Goal: Information Seeking & Learning: Learn about a topic

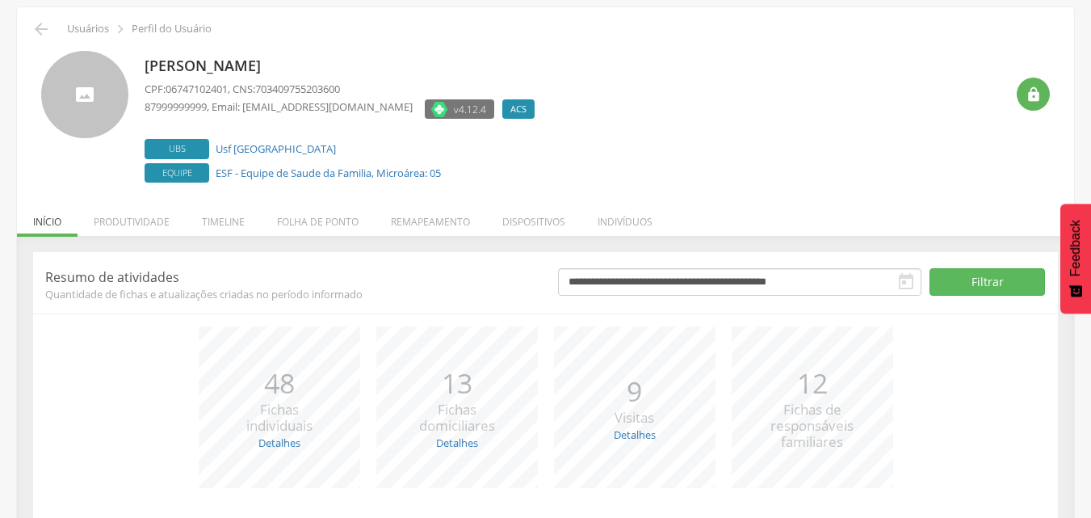
scroll to position [170, 0]
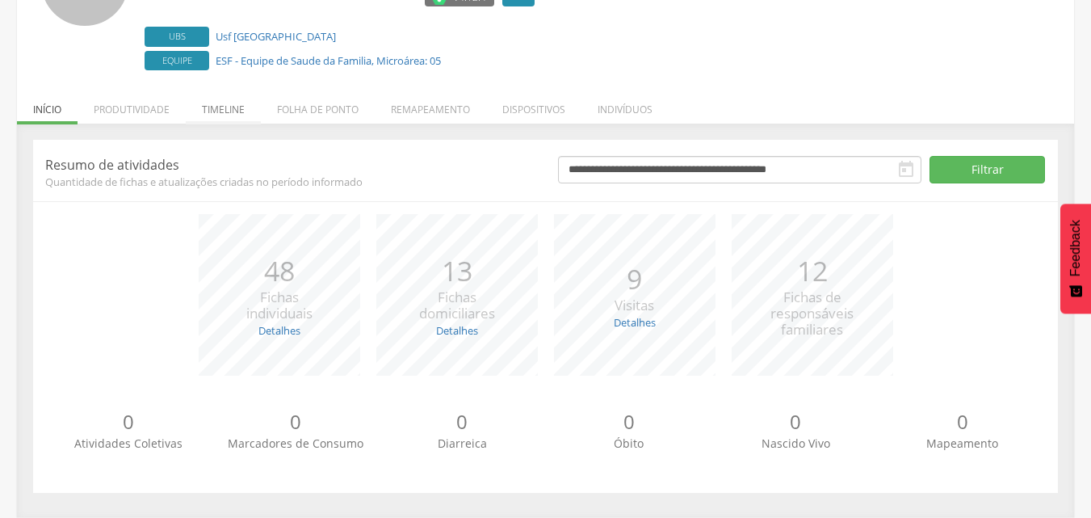
click at [236, 109] on li "Timeline" at bounding box center [223, 105] width 75 height 38
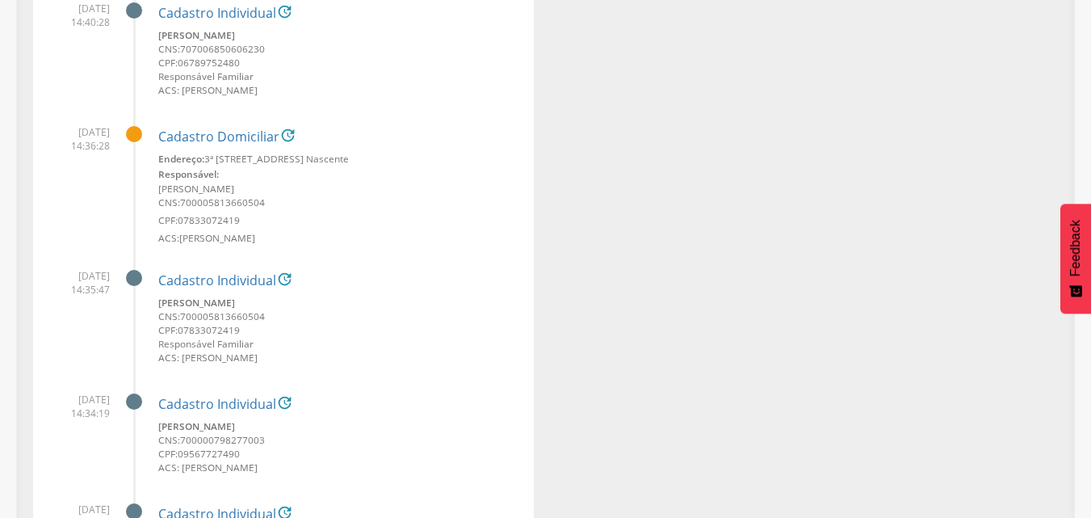
scroll to position [1441, 0]
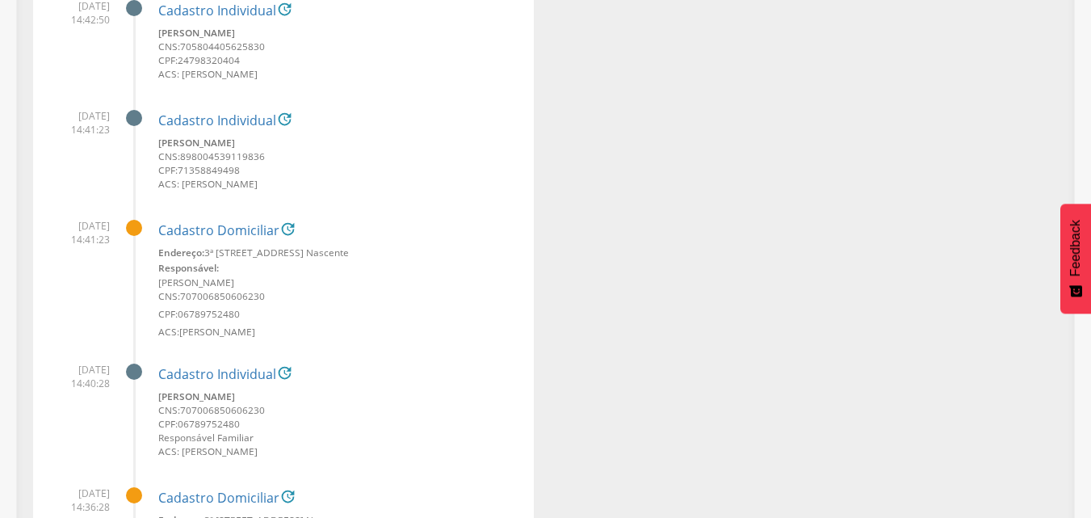
drag, startPoint x: 830, startPoint y: 75, endPoint x: 760, endPoint y: 214, distance: 155.6
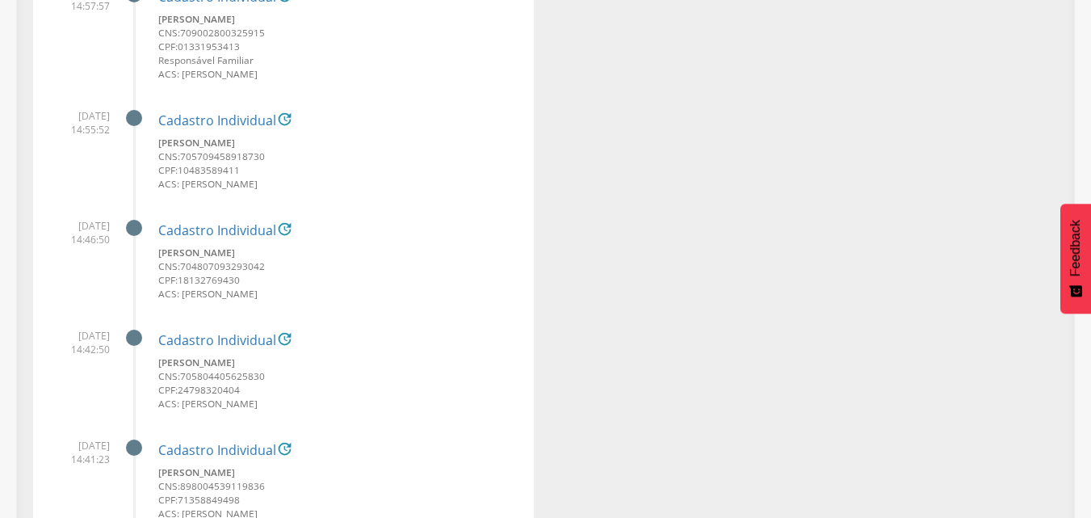
scroll to position [583, 0]
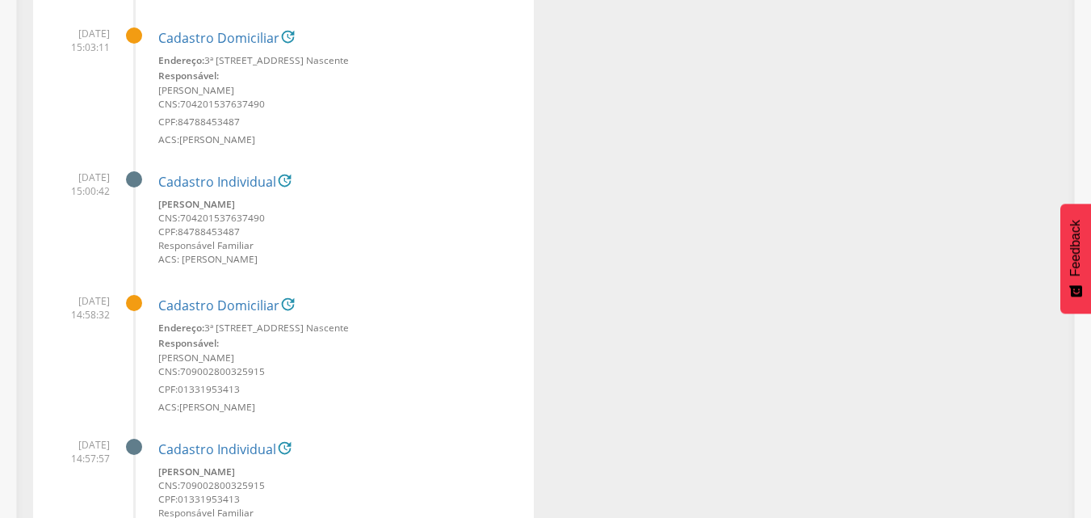
drag, startPoint x: 1102, startPoint y: 0, endPoint x: 501, endPoint y: 63, distance: 604.0
click at [501, 63] on small "Endereço: 3ª Travessa Carpina, nº 31, Alto do Sol Nascente" at bounding box center [339, 60] width 363 height 14
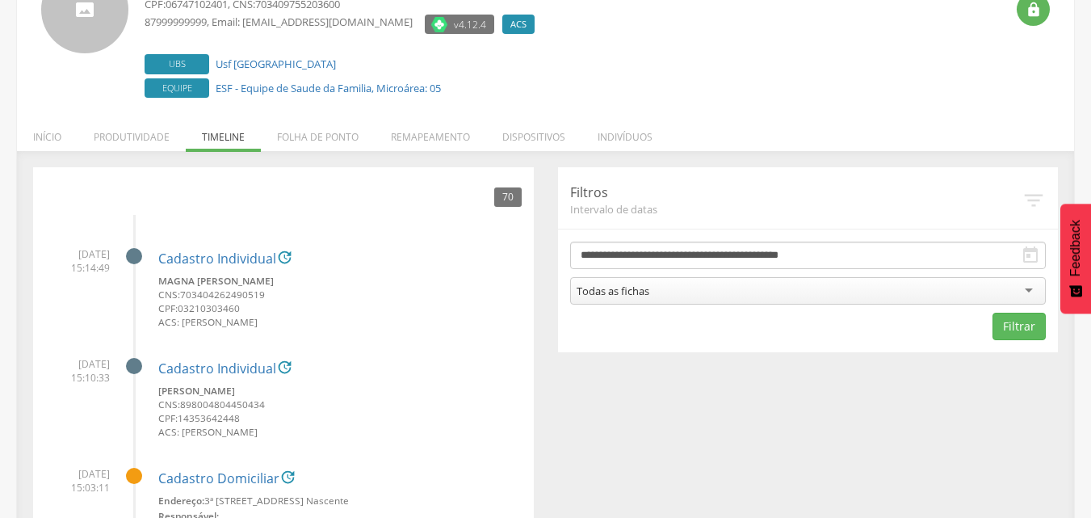
scroll to position [0, 0]
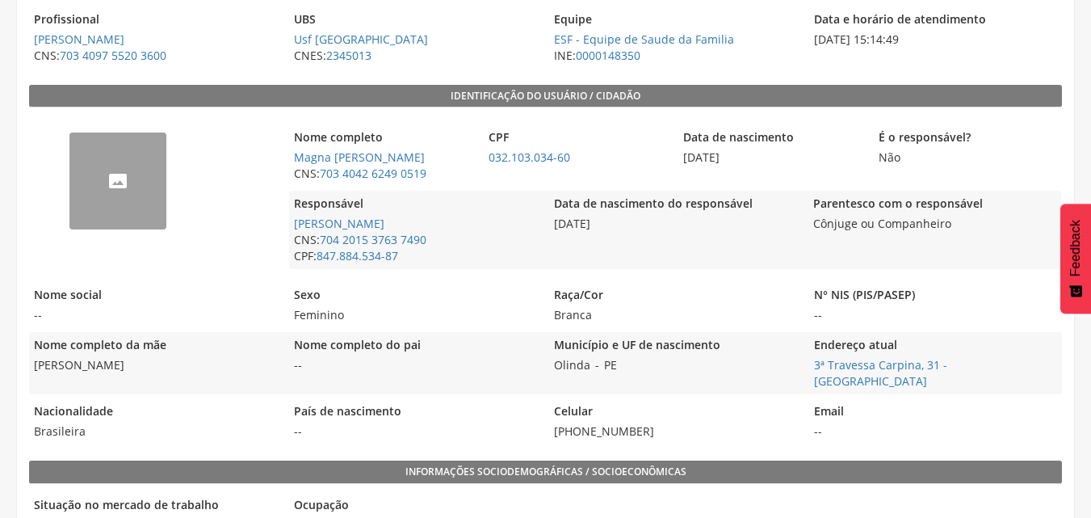
scroll to position [323, 0]
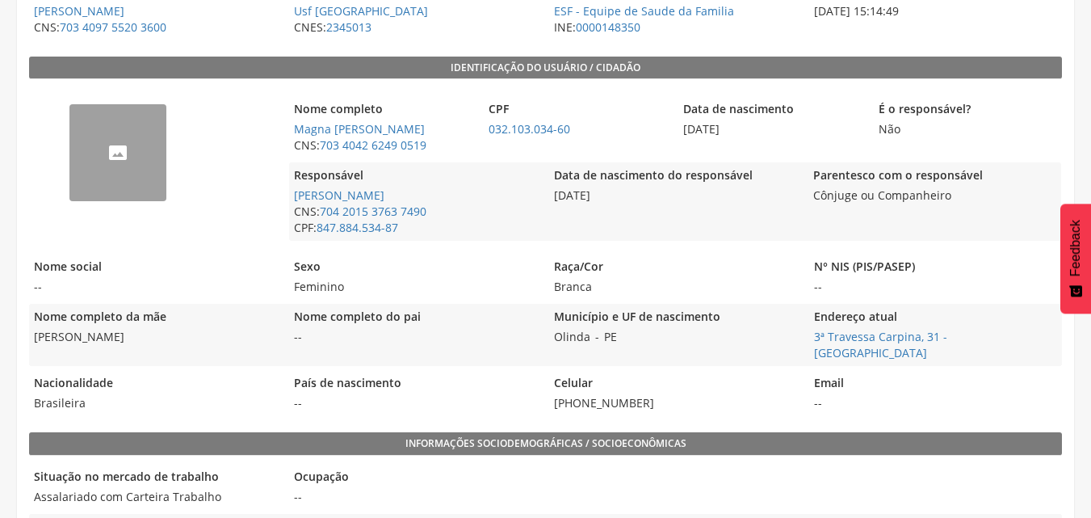
click at [98, 140] on div "--" at bounding box center [117, 152] width 97 height 97
click at [148, 145] on div "--" at bounding box center [117, 152] width 97 height 97
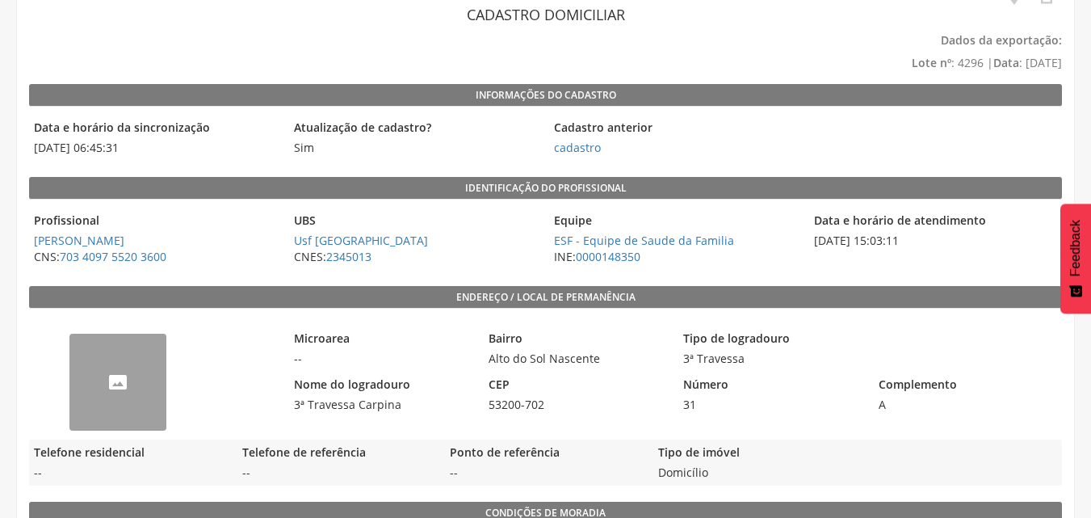
scroll to position [161, 0]
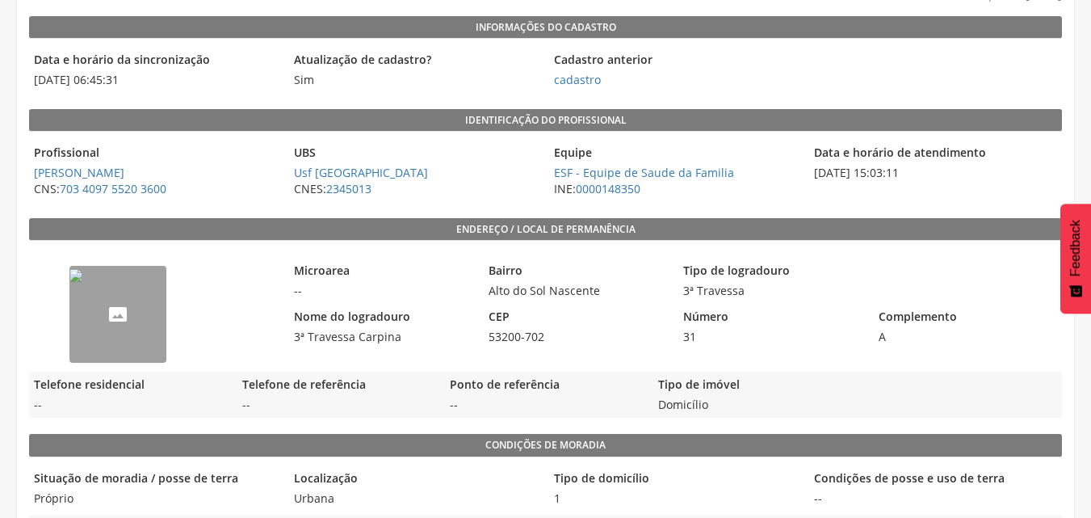
click at [82, 269] on img "--" at bounding box center [75, 275] width 13 height 13
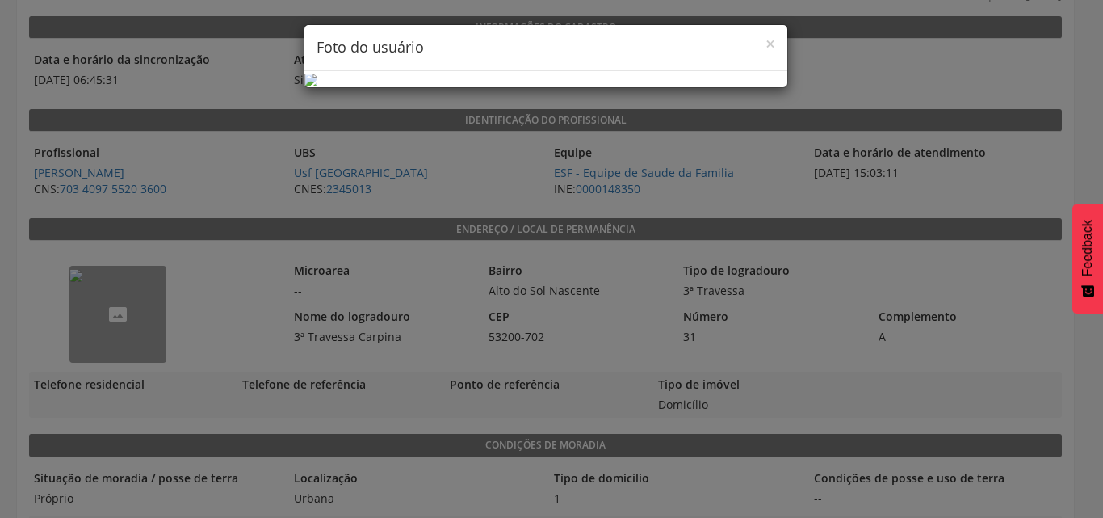
click at [769, 44] on div "× Foto do usuário" at bounding box center [545, 48] width 483 height 46
click at [765, 42] on span "×" at bounding box center [770, 43] width 10 height 23
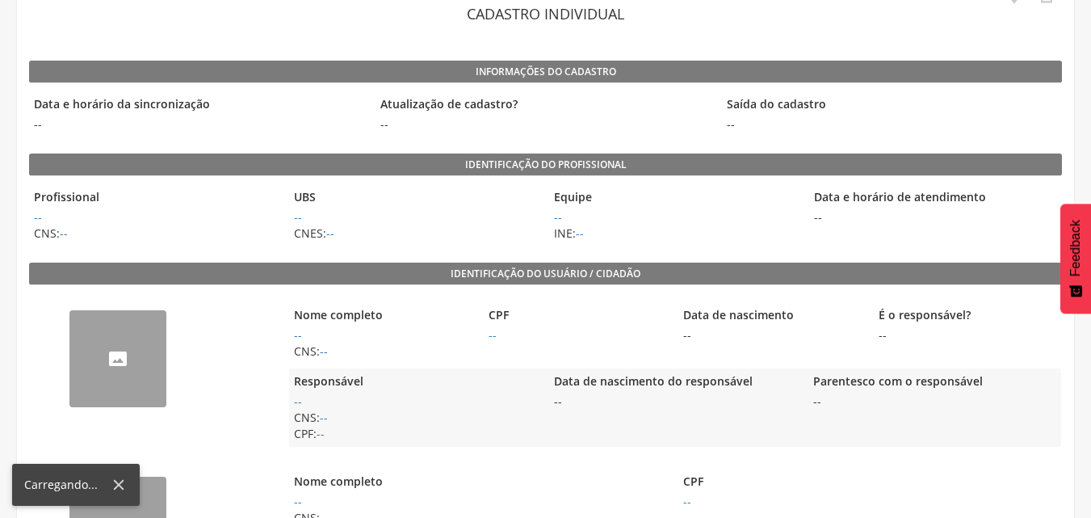
scroll to position [346, 0]
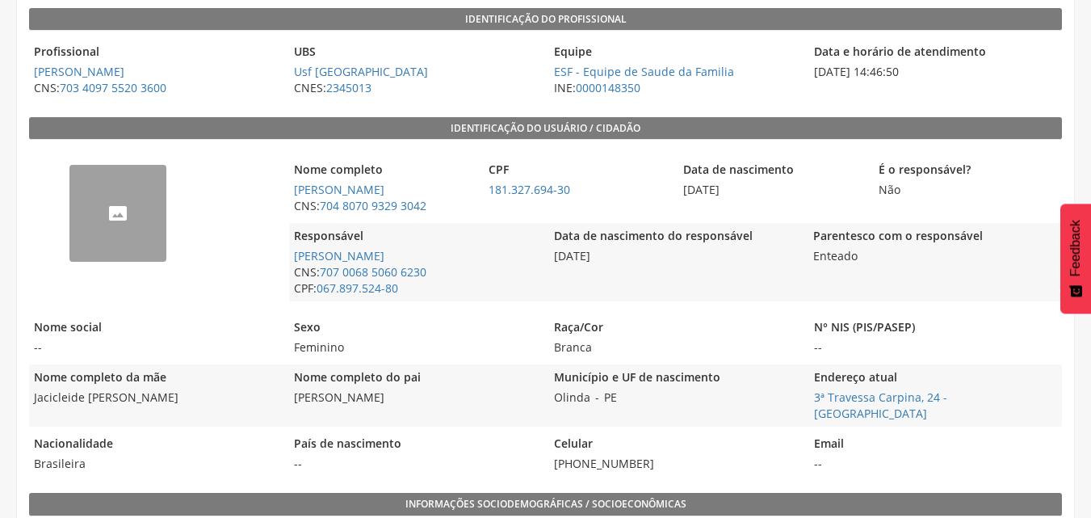
scroll to position [242, 0]
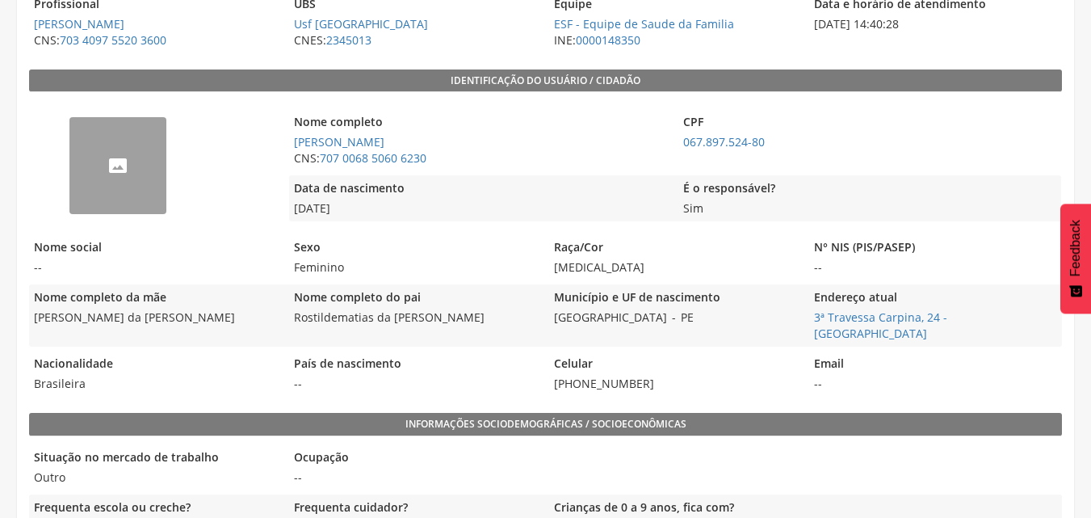
scroll to position [323, 0]
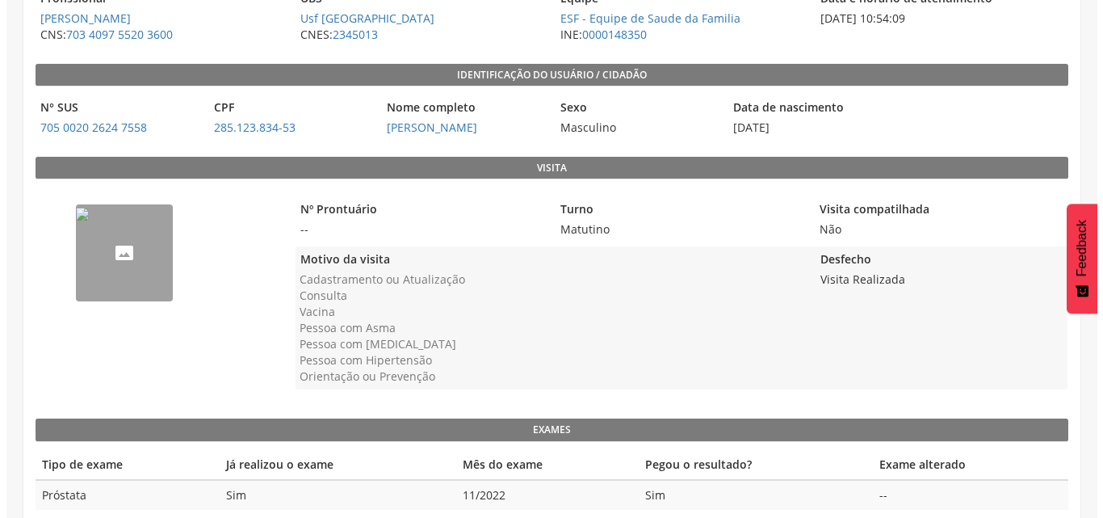
scroll to position [260, 0]
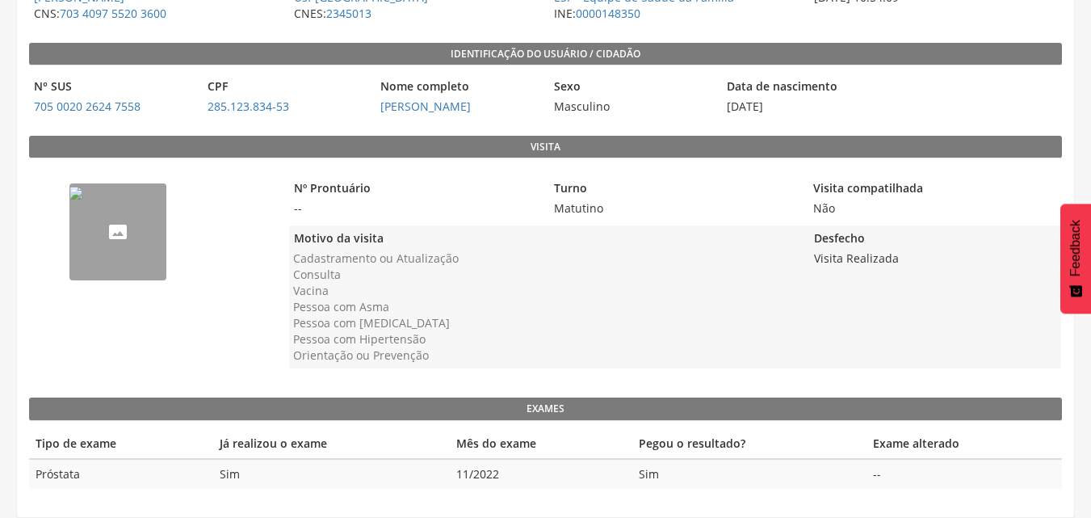
click at [82, 199] on img "--" at bounding box center [75, 193] width 13 height 13
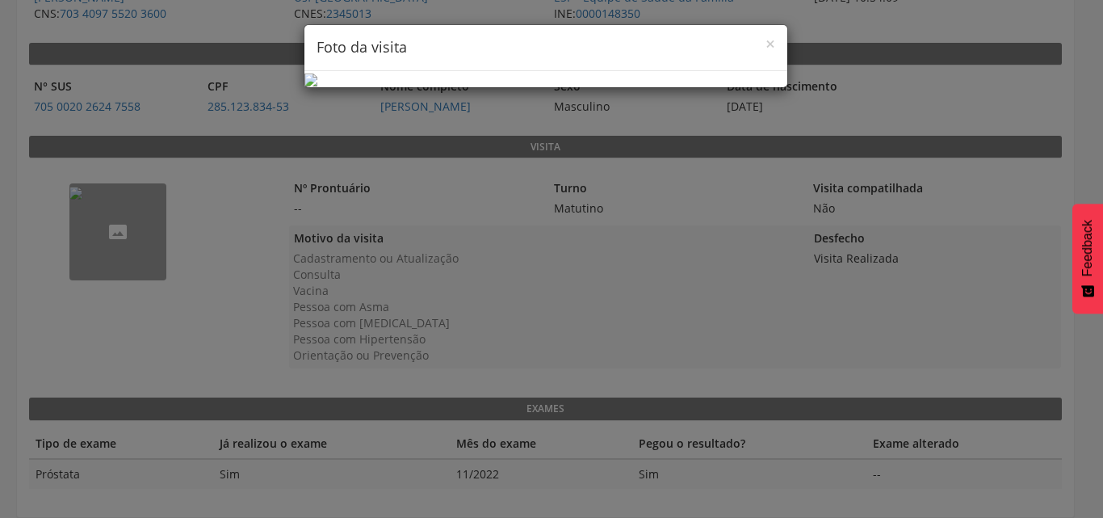
scroll to position [61, 0]
click at [895, 207] on div "× Foto da visita" at bounding box center [551, 259] width 1103 height 518
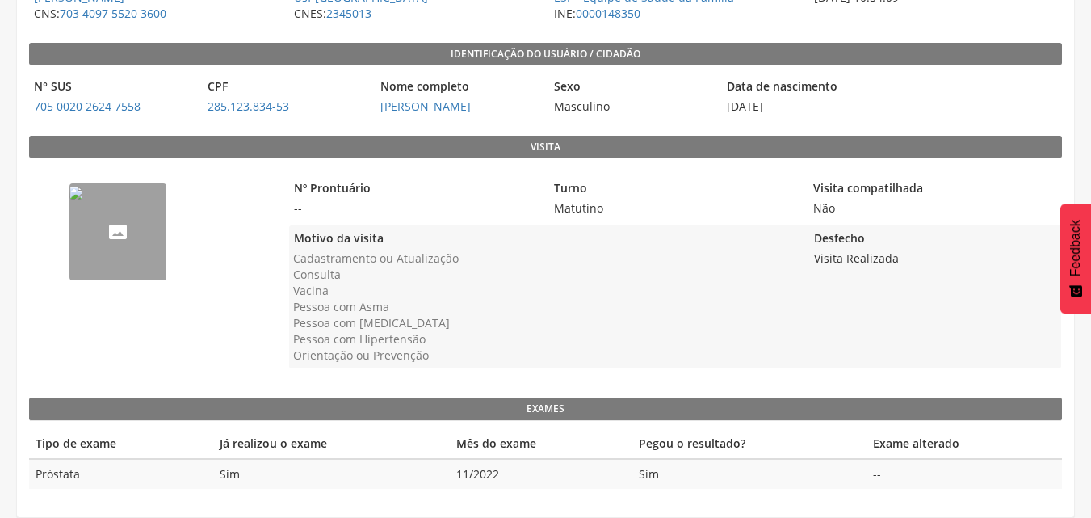
click at [71, 199] on img "--" at bounding box center [75, 193] width 13 height 13
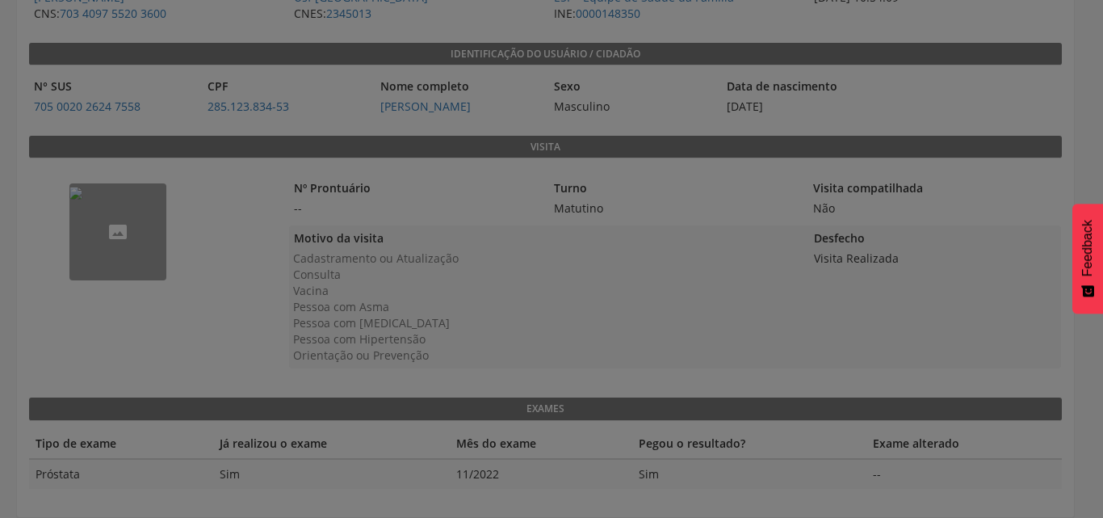
scroll to position [0, 0]
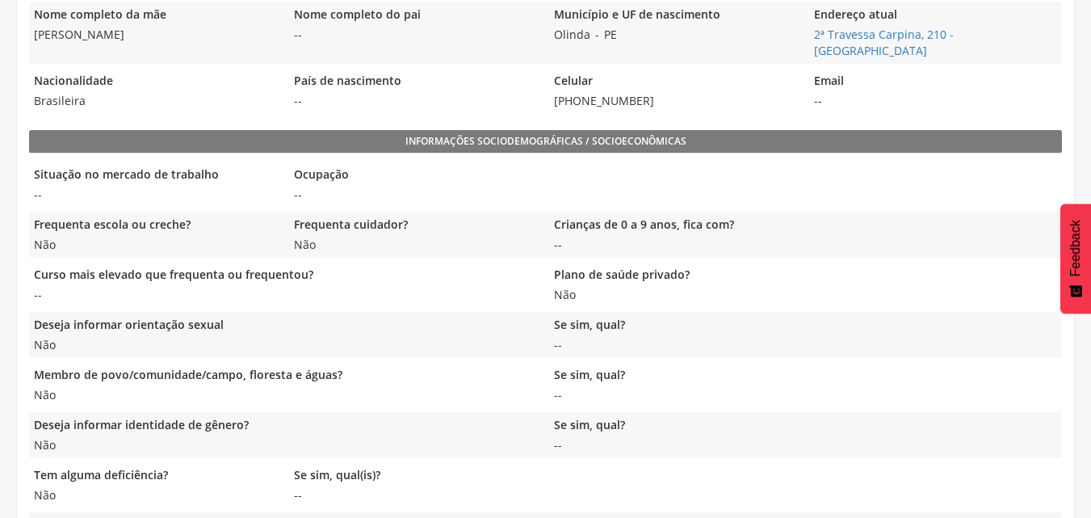
scroll to position [807, 0]
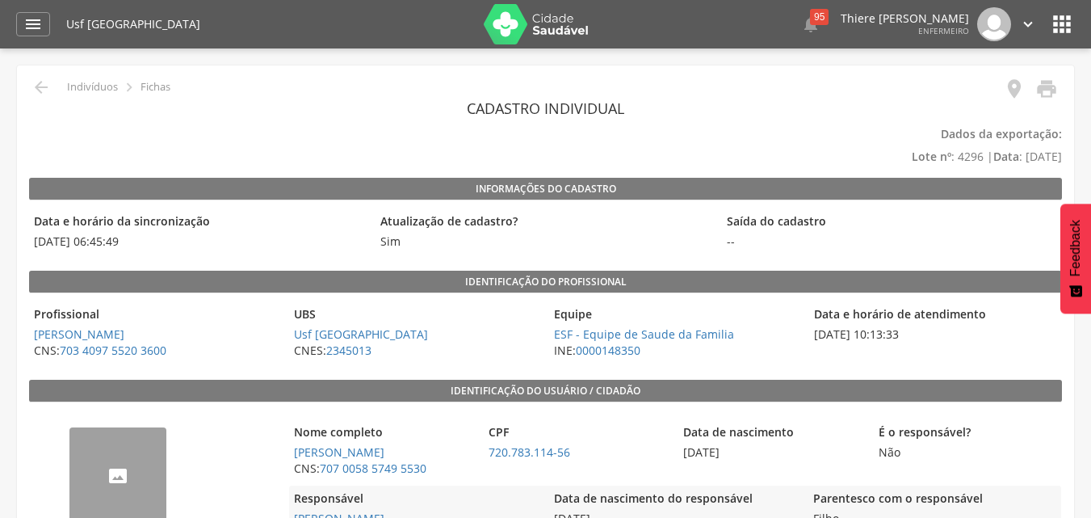
scroll to position [323, 0]
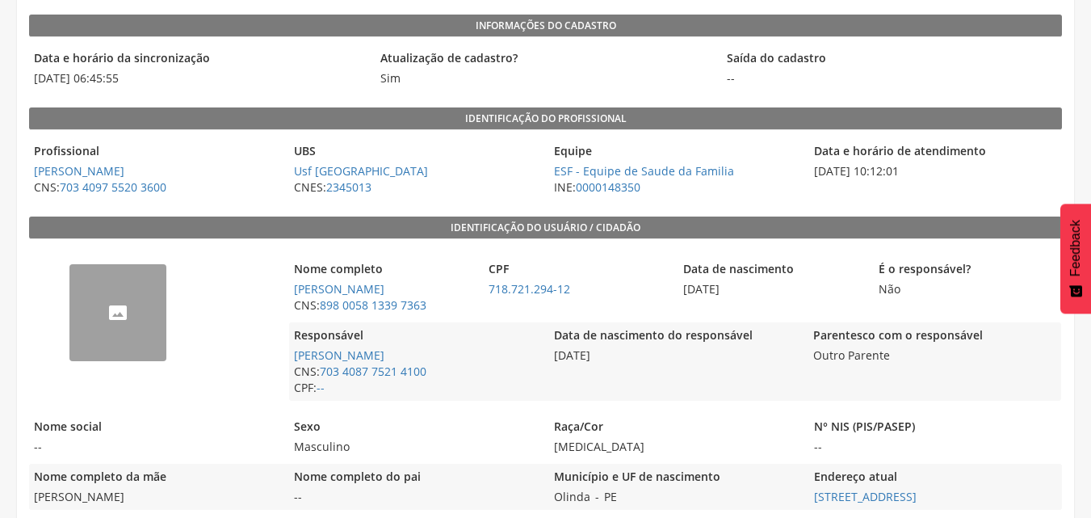
scroll to position [161, 0]
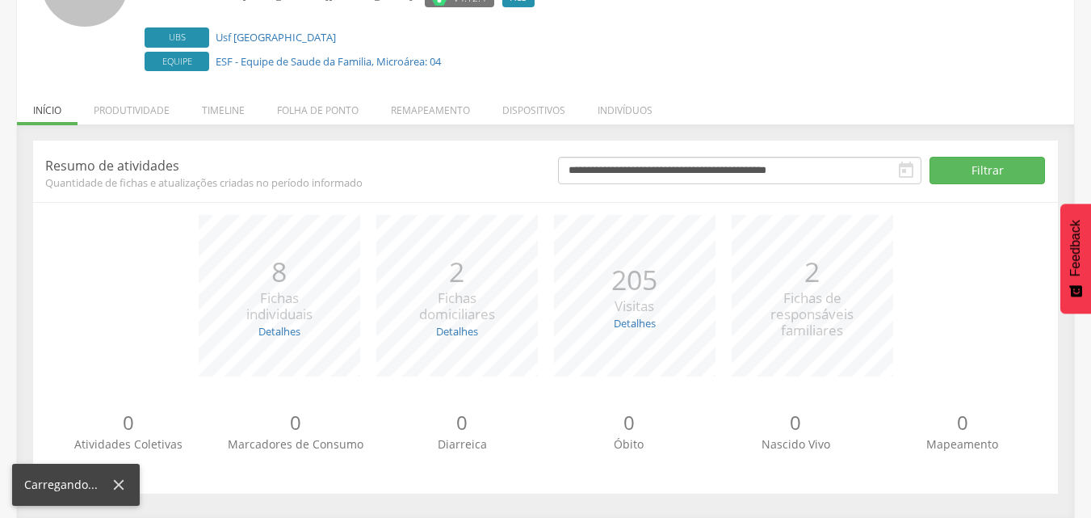
scroll to position [170, 0]
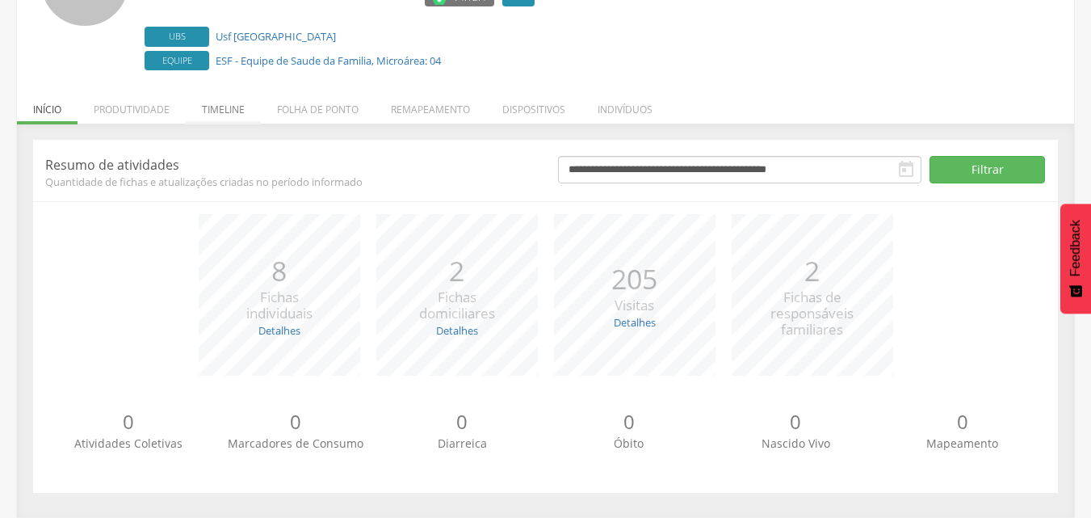
click at [229, 105] on li "Timeline" at bounding box center [223, 105] width 75 height 38
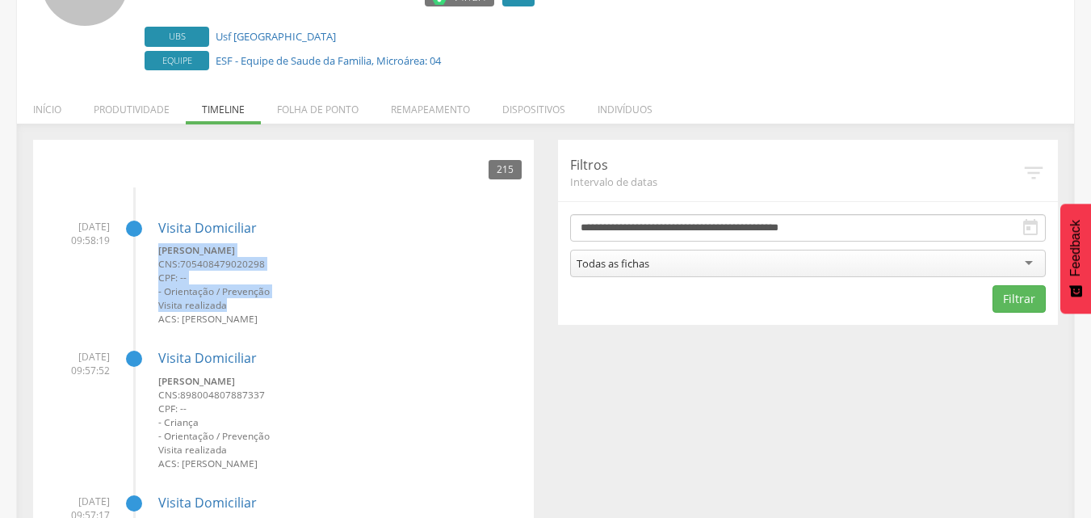
drag, startPoint x: 160, startPoint y: 247, endPoint x: 308, endPoint y: 308, distance: 160.4
click at [284, 300] on div "Vania Nere da Silva CNS: 705408479020298 CPF: -- - Orientação / Prevenção Visit…" at bounding box center [339, 284] width 363 height 82
click at [309, 308] on small "Visita realizada" at bounding box center [339, 305] width 363 height 14
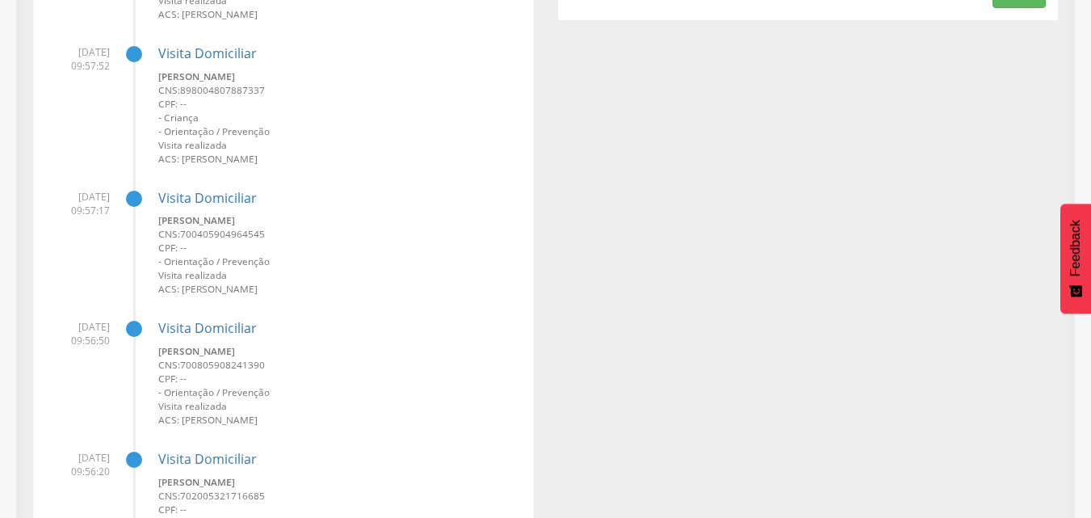
scroll to position [493, 0]
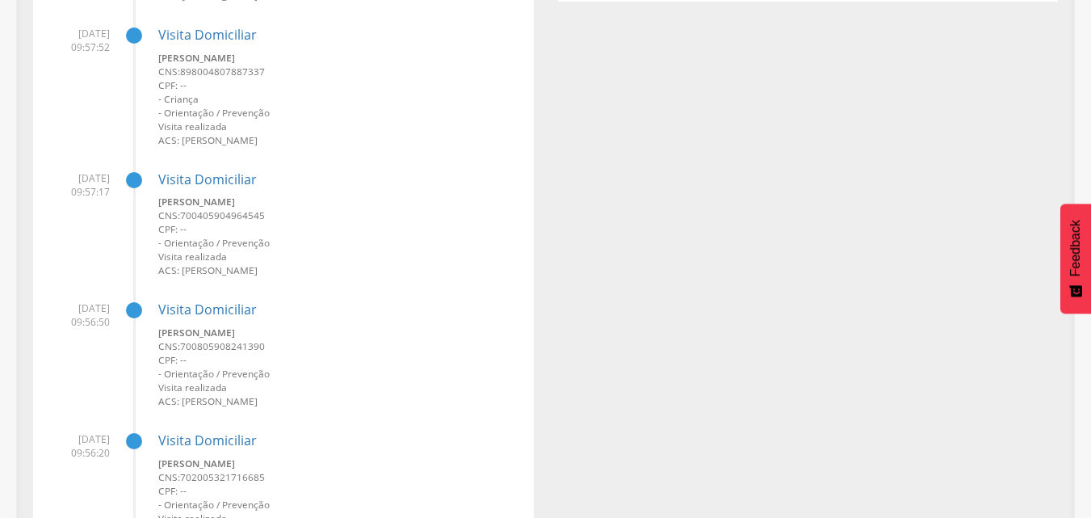
click at [182, 238] on small "- Orientação / Prevenção" at bounding box center [339, 243] width 363 height 14
click at [404, 190] on div "Visita Domiciliar Yasmoin Vorceiro da Silva CNS: 700405904964545 CPF: -- - Orie…" at bounding box center [339, 218] width 363 height 119
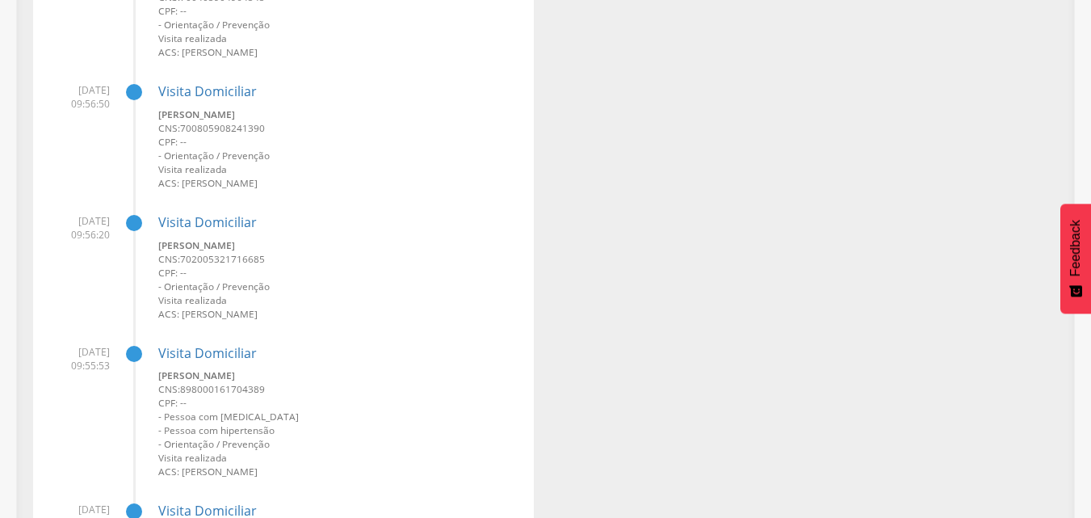
scroll to position [736, 0]
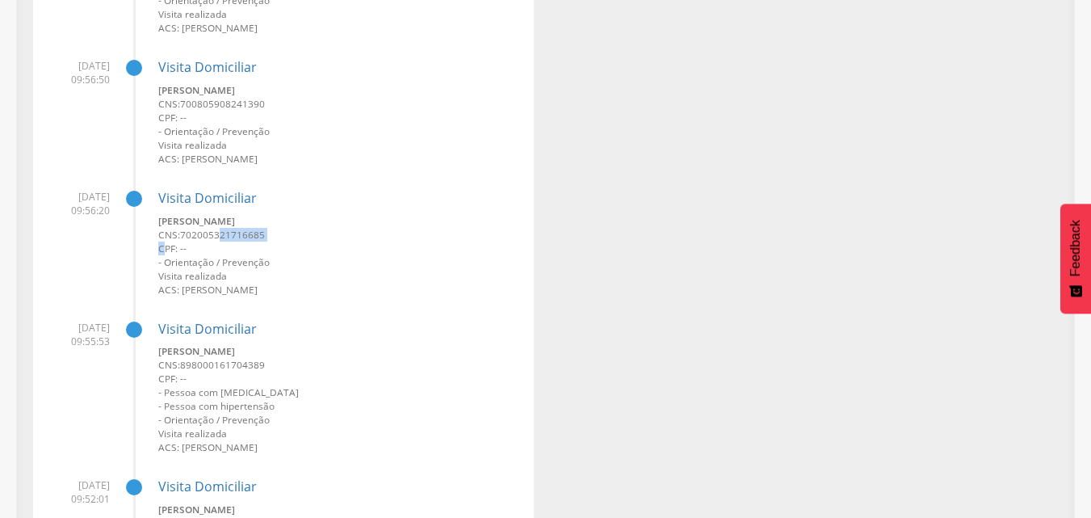
drag, startPoint x: 163, startPoint y: 245, endPoint x: 223, endPoint y: 236, distance: 60.5
click at [223, 236] on div "Angelica Nere da Silva CNS: 702005321716685 CPF: -- - Orientação / Prevenção Vi…" at bounding box center [339, 255] width 363 height 82
click at [224, 241] on small "CNS: 702005321716685" at bounding box center [339, 235] width 363 height 14
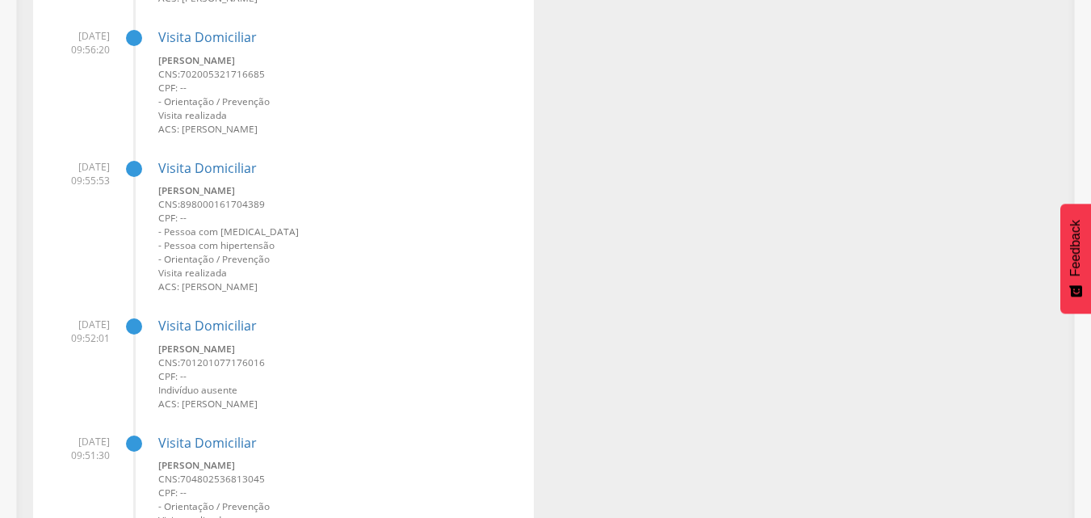
scroll to position [897, 0]
drag, startPoint x: 165, startPoint y: 214, endPoint x: 214, endPoint y: 215, distance: 49.3
click at [214, 215] on small "CPF: --" at bounding box center [339, 217] width 363 height 14
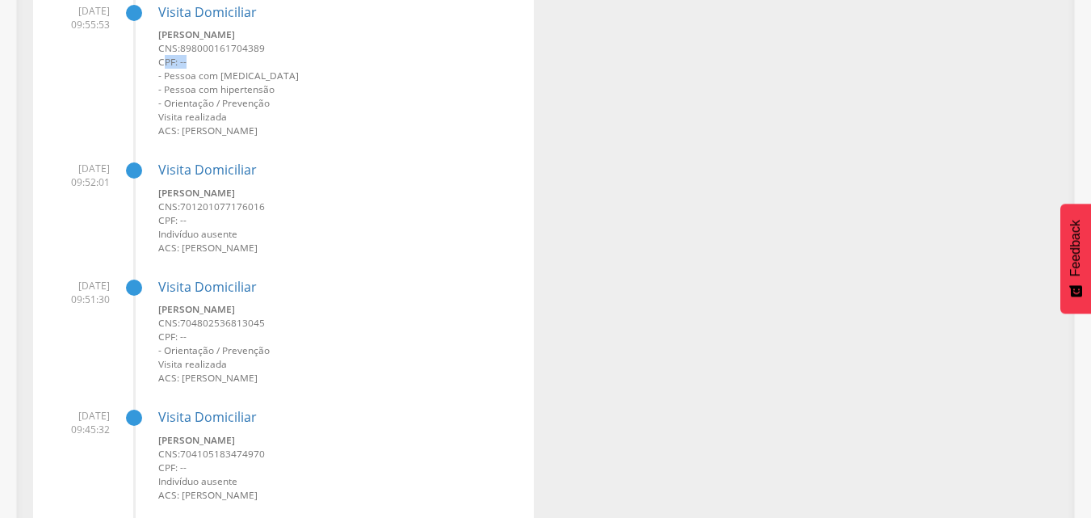
scroll to position [1058, 0]
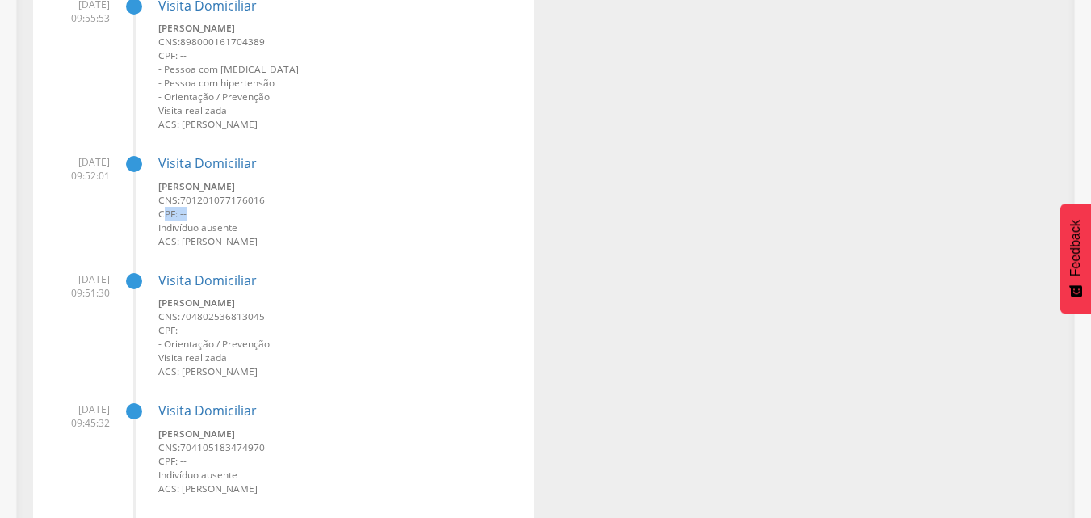
drag, startPoint x: 164, startPoint y: 216, endPoint x: 197, endPoint y: 210, distance: 33.7
click at [197, 210] on small "CPF: --" at bounding box center [339, 214] width 363 height 14
drag, startPoint x: 174, startPoint y: 325, endPoint x: 230, endPoint y: 318, distance: 56.9
click at [230, 318] on div "Jessica Maria Soares Dias CNS: 704802536813045 CPF: -- - Orientação / Prevenção…" at bounding box center [339, 336] width 363 height 82
drag, startPoint x: 159, startPoint y: 461, endPoint x: 189, endPoint y: 456, distance: 30.3
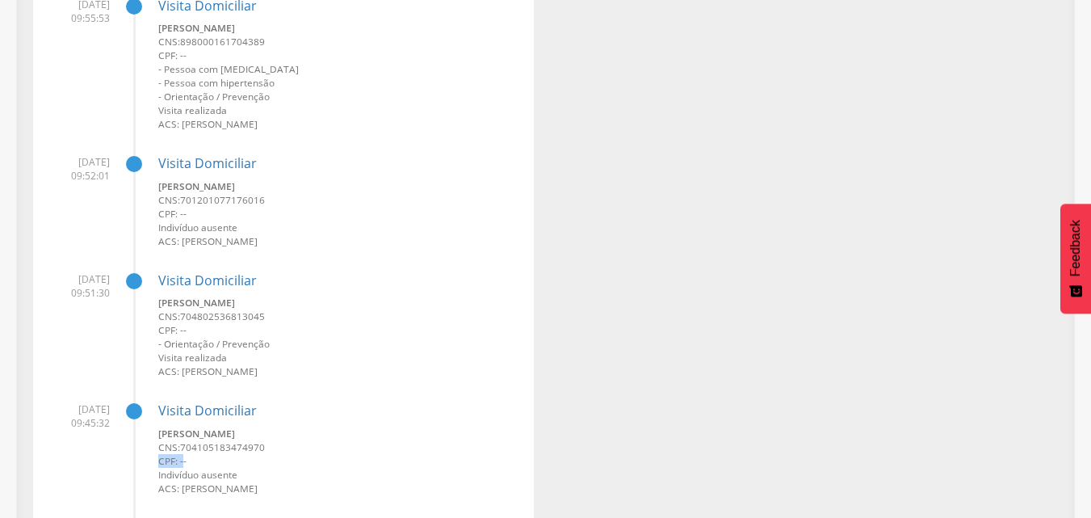
click at [187, 456] on small "CPF: --" at bounding box center [339, 461] width 363 height 14
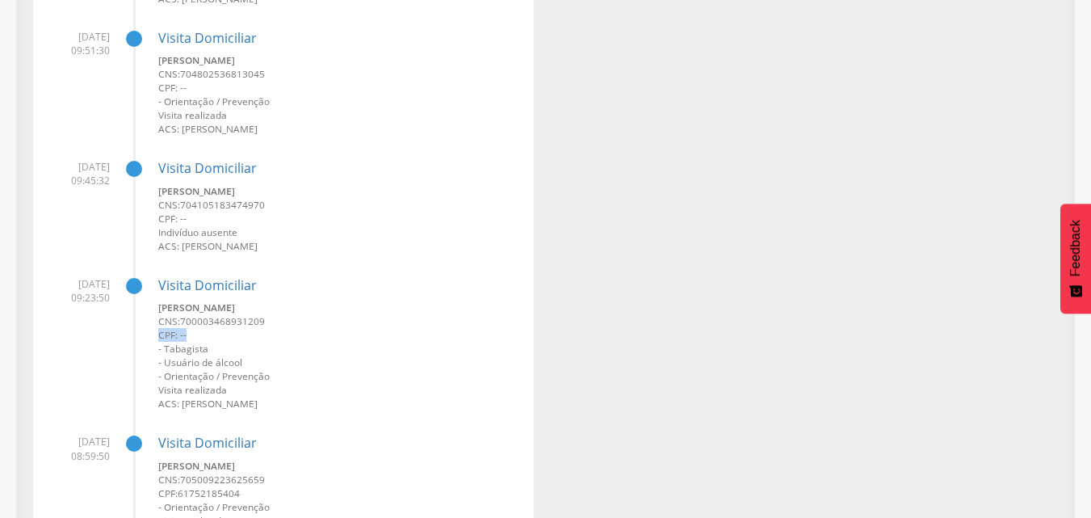
drag, startPoint x: 159, startPoint y: 337, endPoint x: 230, endPoint y: 326, distance: 71.8
click at [230, 326] on div "Amaro Francisco Ferreira CNS: 700003468931209 CPF: -- - Tabagista - Usuário de …" at bounding box center [339, 355] width 363 height 110
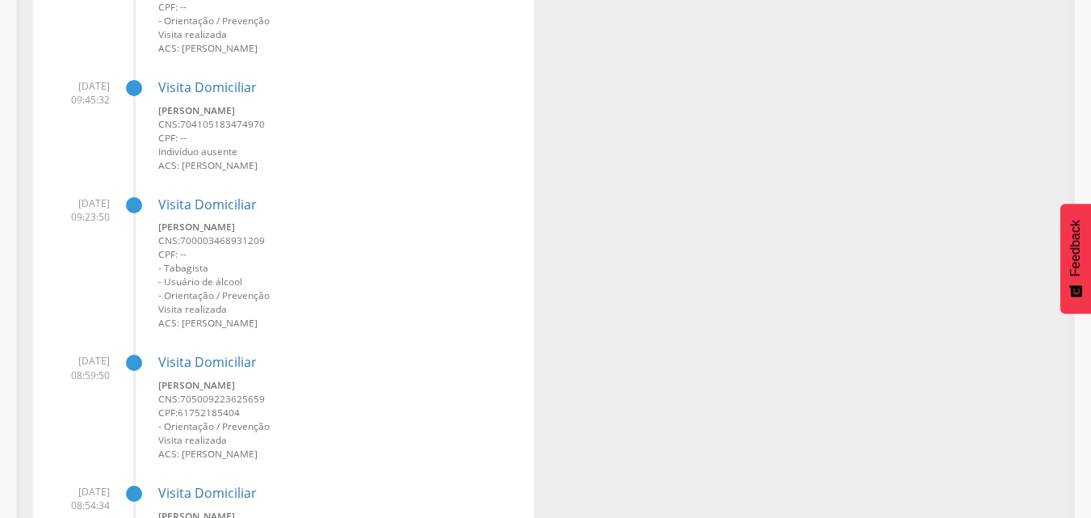
click at [211, 411] on span "61752185404" at bounding box center [209, 411] width 62 height 13
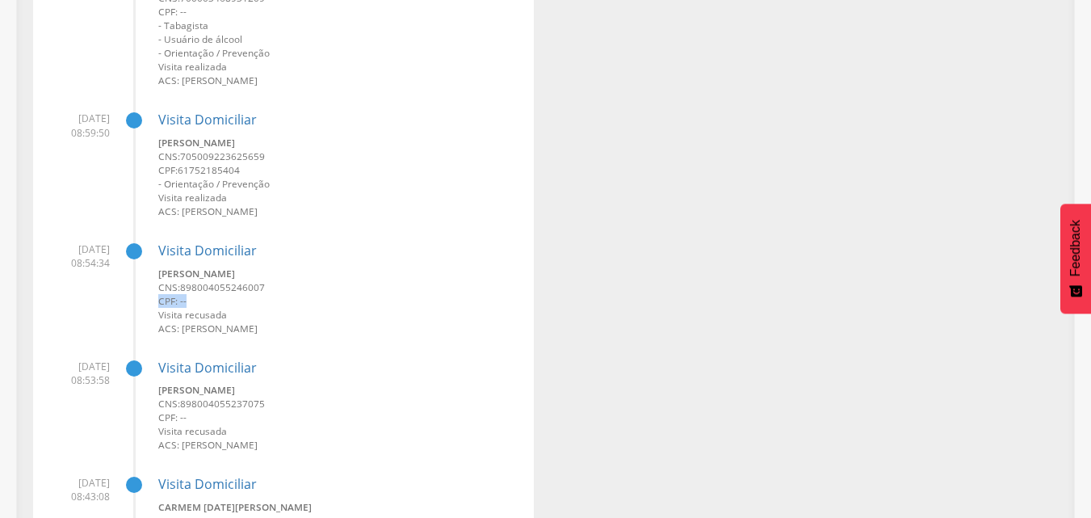
drag, startPoint x: 175, startPoint y: 298, endPoint x: 220, endPoint y: 300, distance: 44.4
click at [220, 300] on li "25/09/2025 08:54:34 Visita Domiciliar Josemir Guedes Cale CNS: 898004055246007 …" at bounding box center [283, 282] width 476 height 105
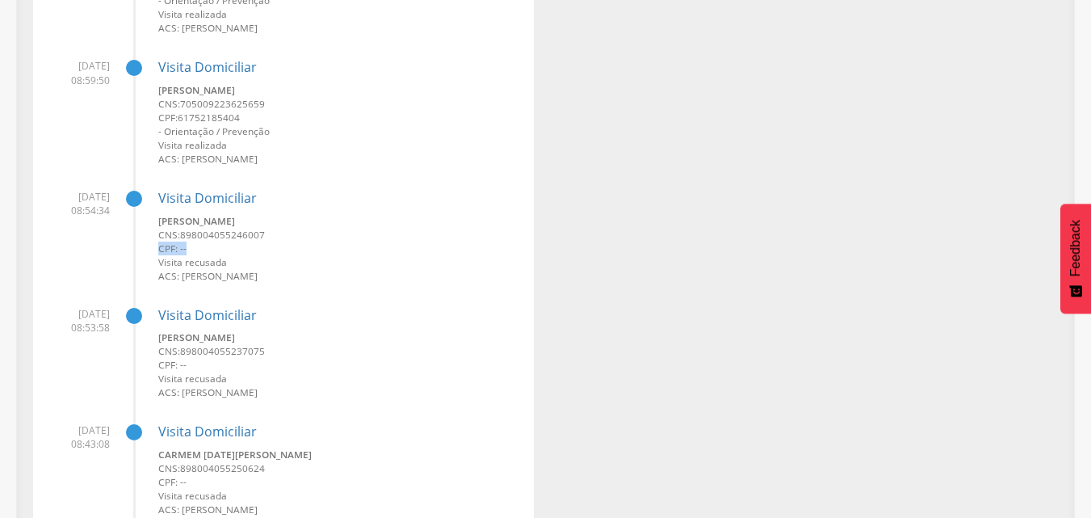
scroll to position [1704, 0]
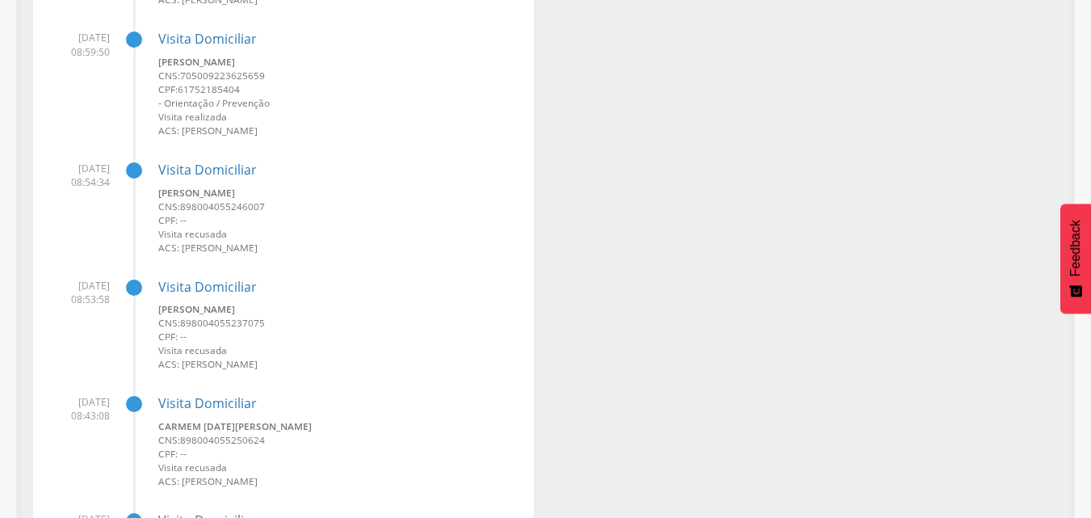
click at [170, 337] on small "CPF: --" at bounding box center [339, 336] width 363 height 14
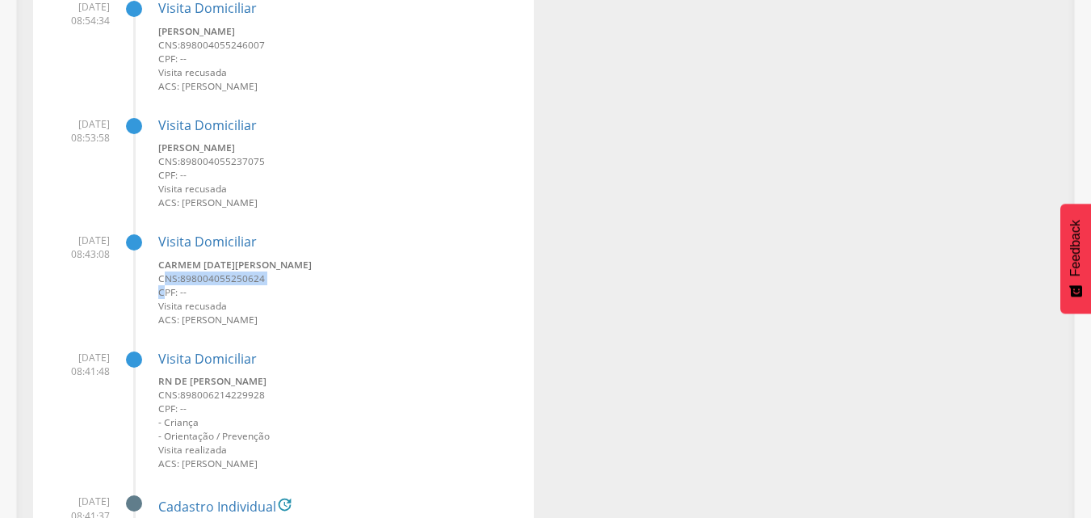
click at [164, 283] on div "Carmem Lucia Estevao CNS: 898004055250624 CPF: -- Visita recusada ACS: Ednalva …" at bounding box center [339, 292] width 363 height 69
click at [164, 283] on small "CNS: 898004055250624" at bounding box center [339, 278] width 363 height 14
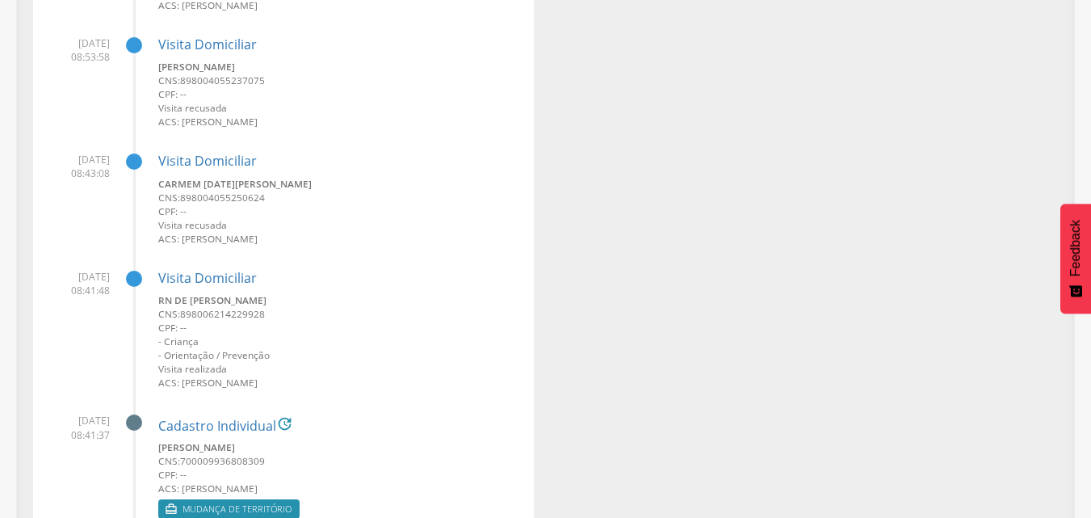
click at [219, 329] on small "CPF: --" at bounding box center [339, 328] width 363 height 14
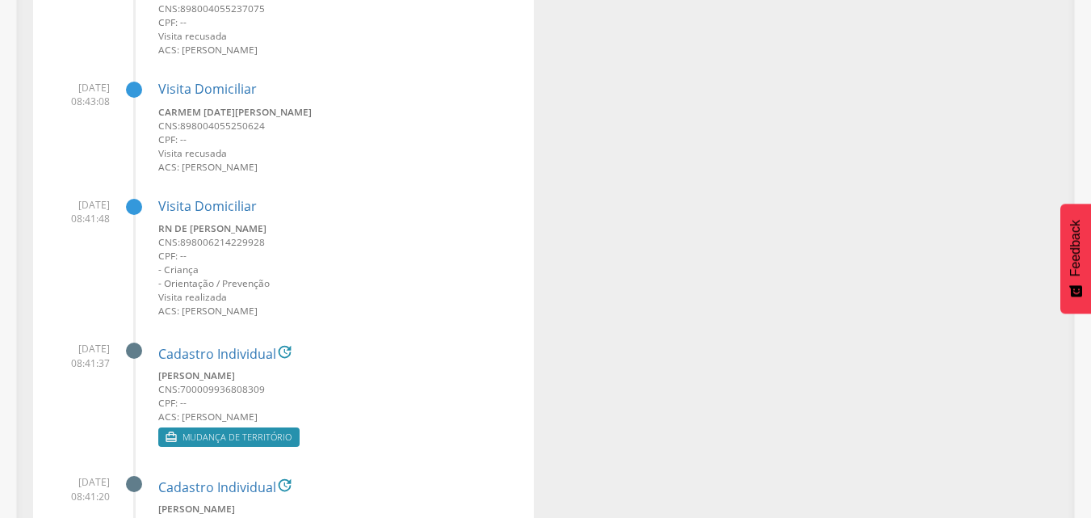
scroll to position [2108, 0]
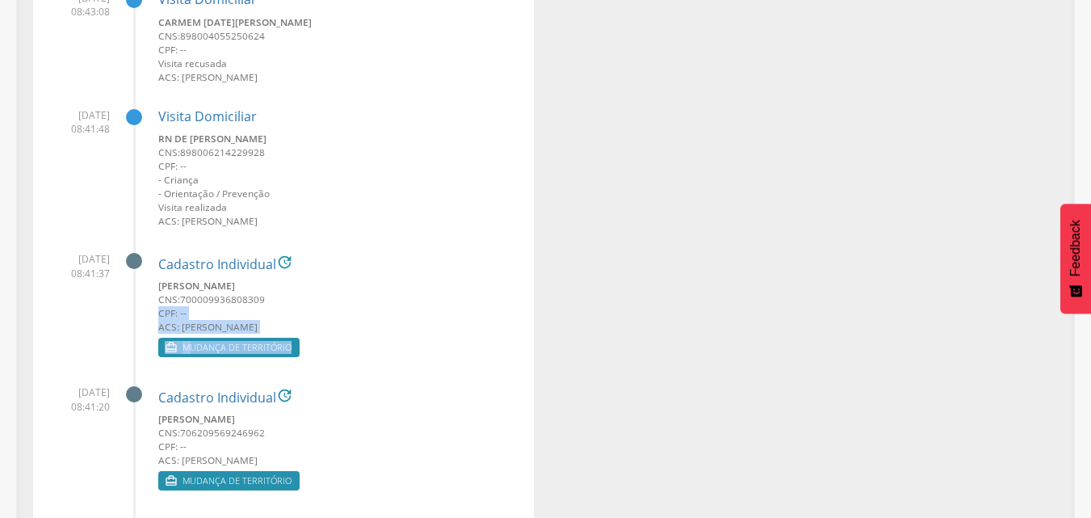
drag, startPoint x: 163, startPoint y: 309, endPoint x: 337, endPoint y: 336, distance: 175.6
click at [335, 336] on div "Cadastro Individual  Daniela Silva de Lima CNS: 700009936808309 CPF: -- ACS: E…" at bounding box center [339, 300] width 363 height 121
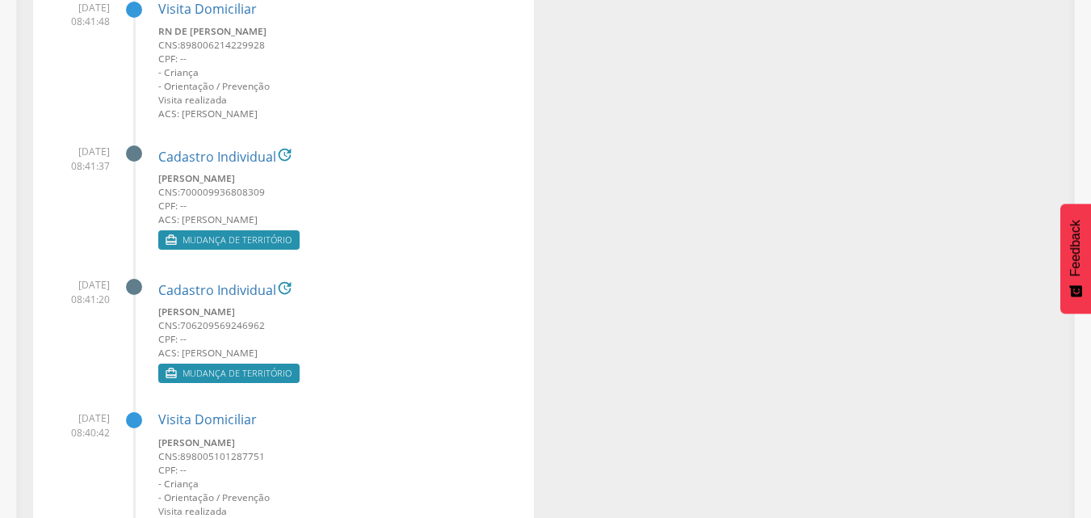
scroll to position [2350, 0]
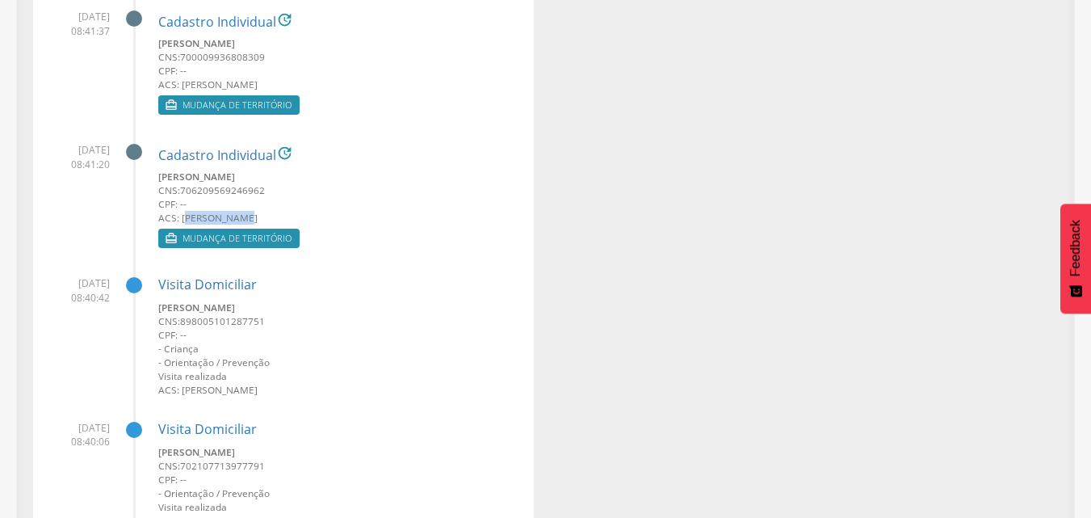
drag, startPoint x: 187, startPoint y: 220, endPoint x: 254, endPoint y: 220, distance: 66.2
click at [252, 220] on small "ACS: Ednalva Marcolina da Silva" at bounding box center [339, 218] width 363 height 14
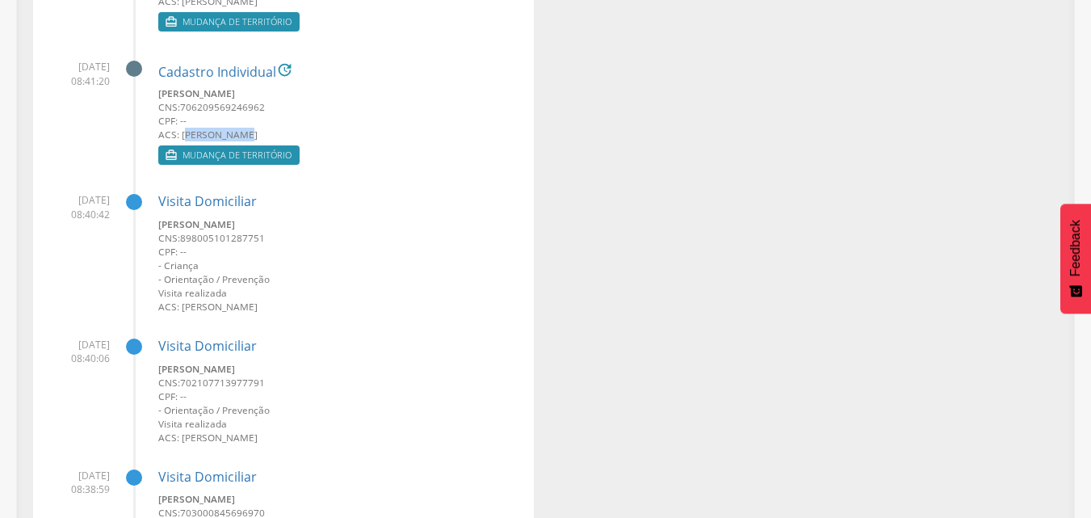
scroll to position [2592, 0]
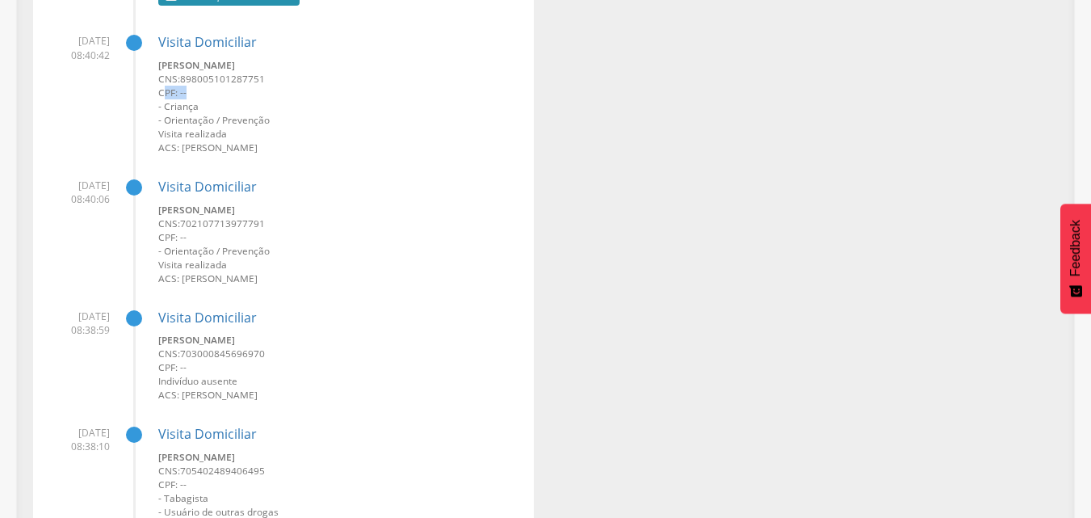
drag, startPoint x: 161, startPoint y: 92, endPoint x: 249, endPoint y: 86, distance: 88.2
click at [241, 89] on small "CPF: --" at bounding box center [339, 93] width 363 height 14
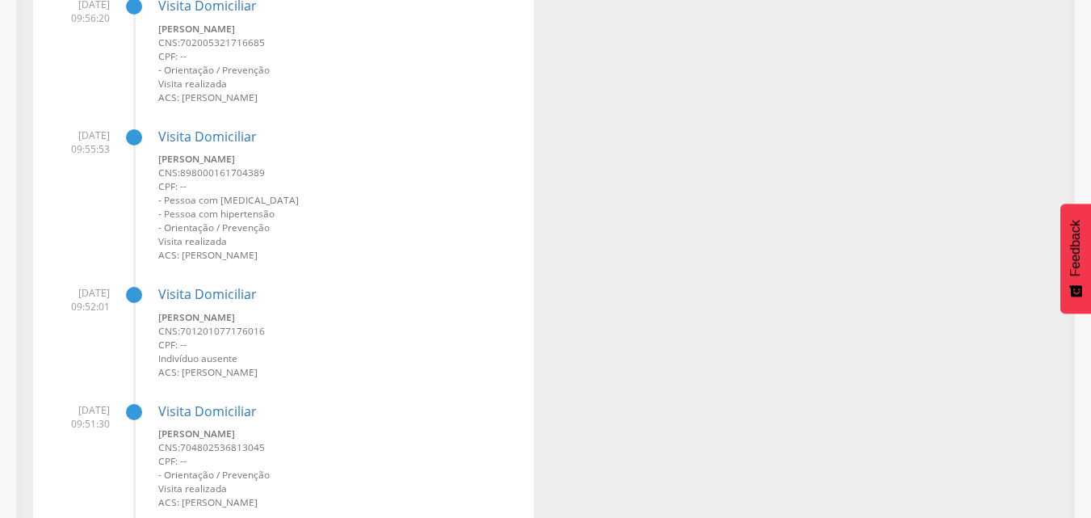
scroll to position [655, 0]
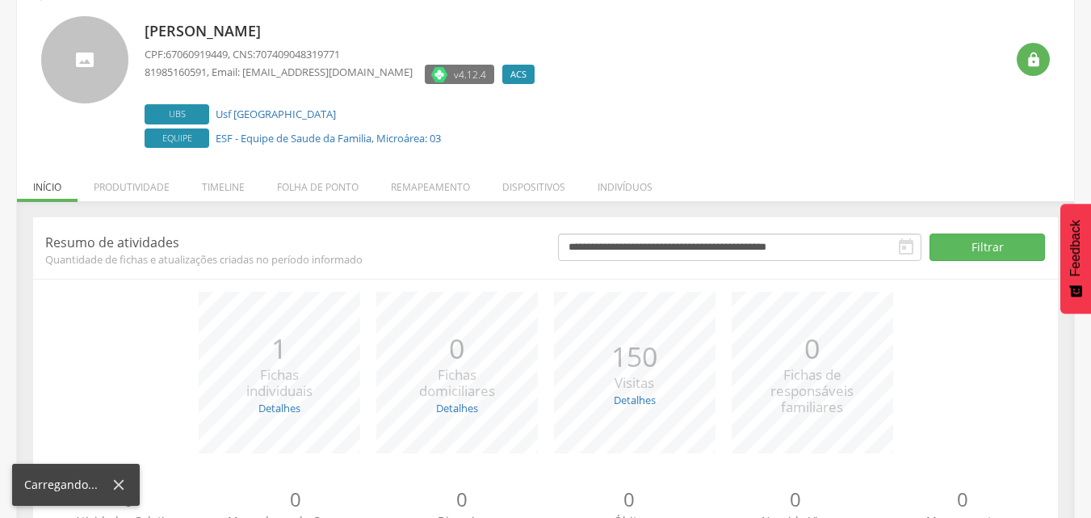
scroll to position [170, 0]
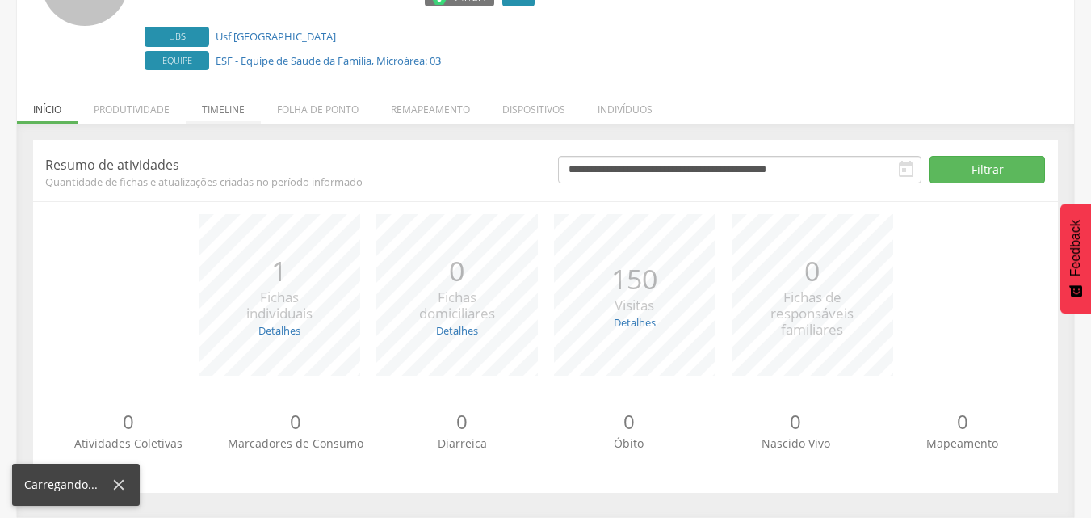
click at [204, 107] on li "Timeline" at bounding box center [223, 105] width 75 height 38
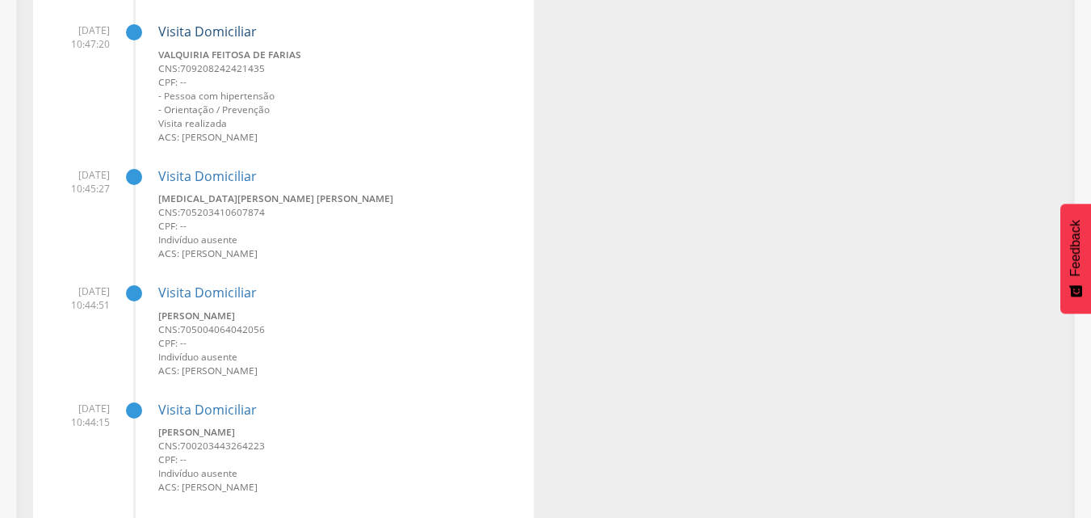
scroll to position [1704, 0]
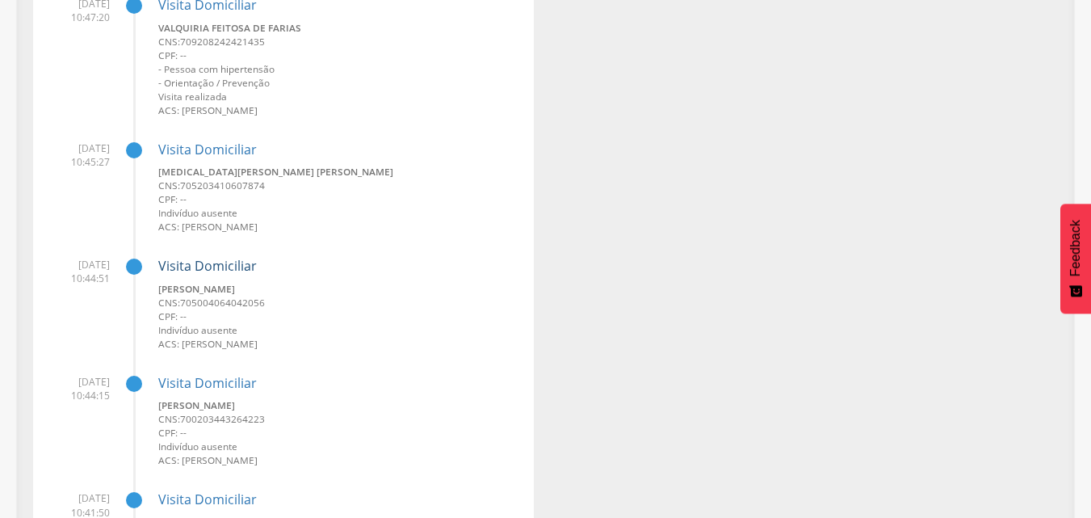
drag, startPoint x: 186, startPoint y: 255, endPoint x: 165, endPoint y: 270, distance: 26.0
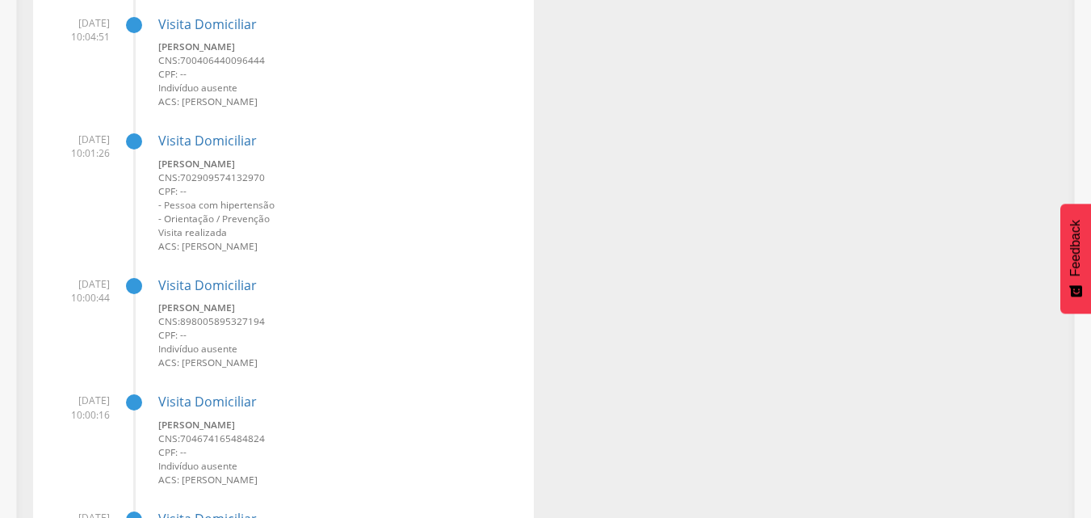
scroll to position [17690, 0]
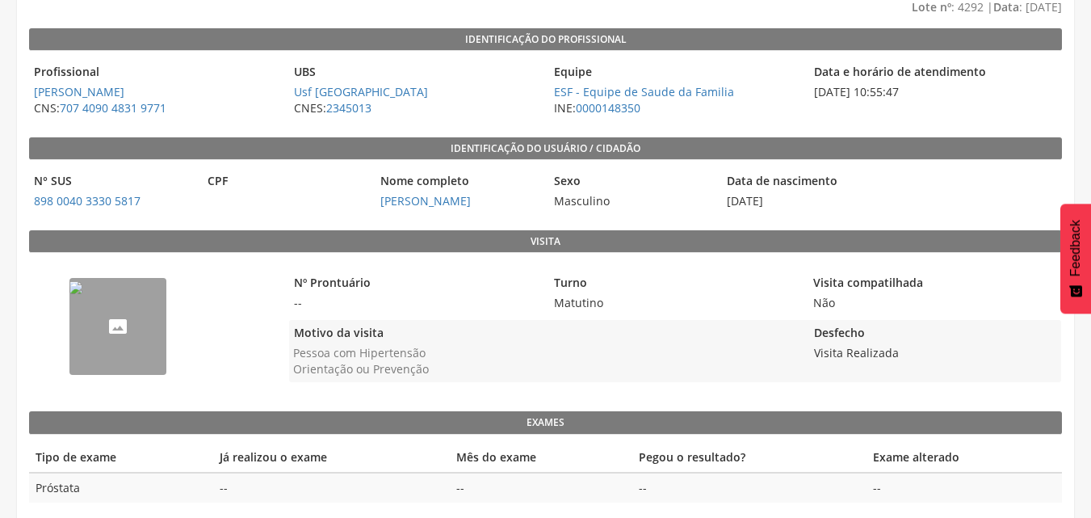
scroll to position [163, 0]
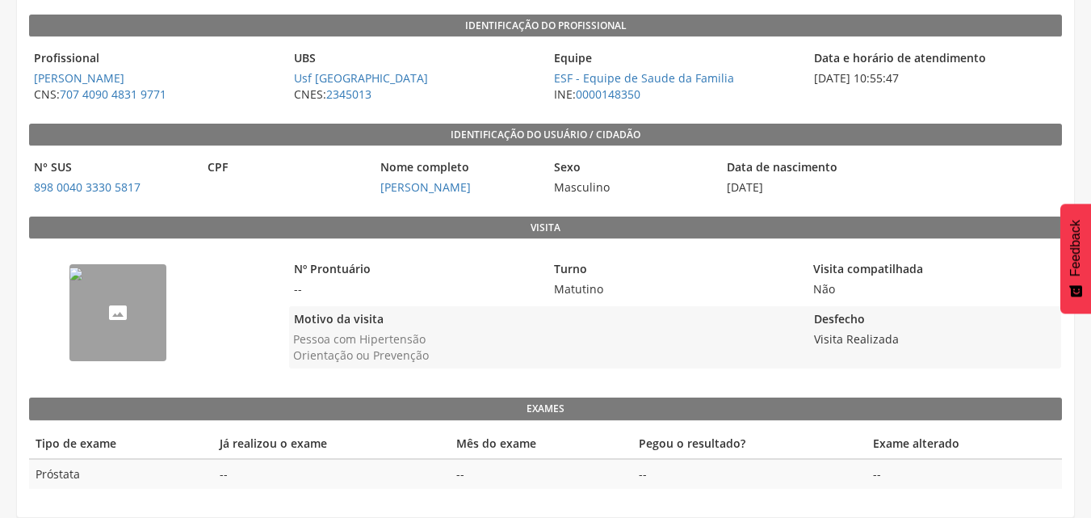
click at [82, 280] on img "--" at bounding box center [75, 273] width 13 height 13
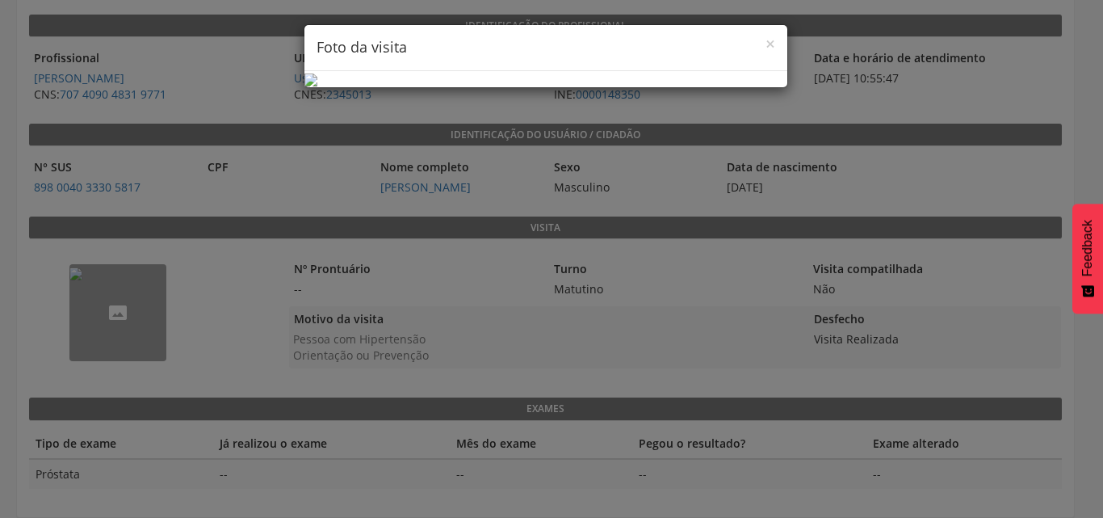
click at [750, 40] on h4 "Foto da visita" at bounding box center [545, 47] width 459 height 21
click at [758, 41] on h4 "Foto da visita" at bounding box center [545, 47] width 459 height 21
click at [765, 41] on span "×" at bounding box center [770, 43] width 10 height 23
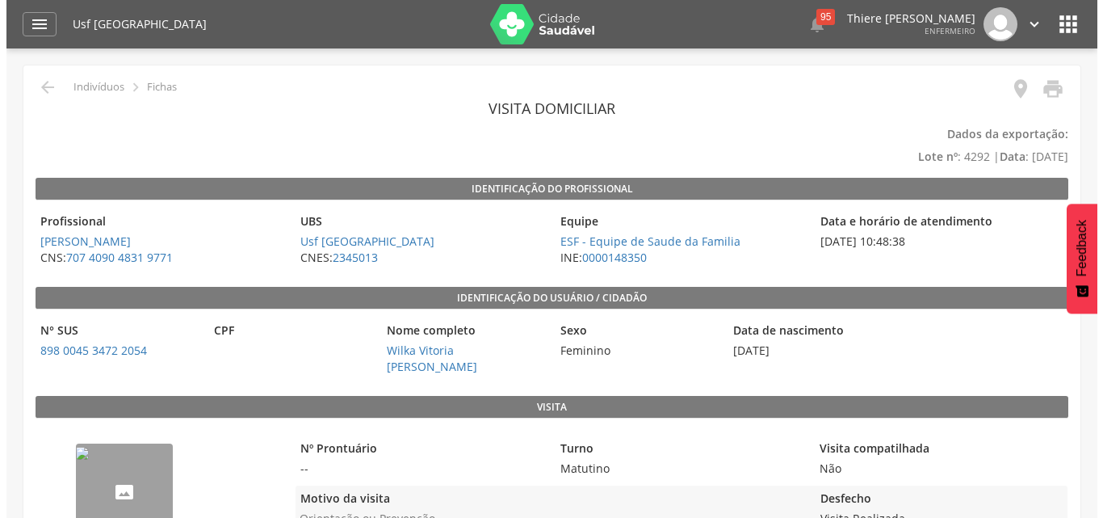
scroll to position [81, 0]
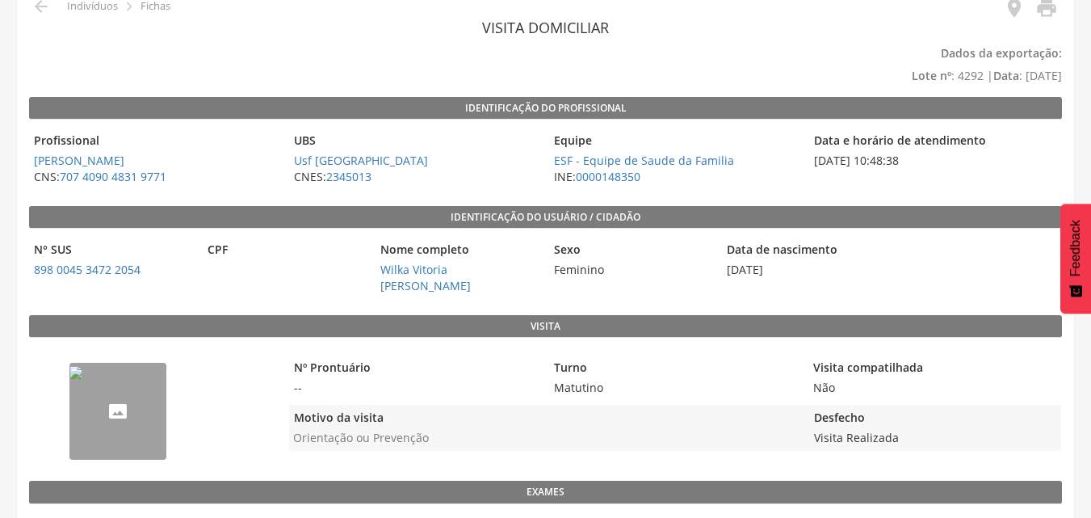
click at [82, 379] on img "--" at bounding box center [75, 372] width 13 height 13
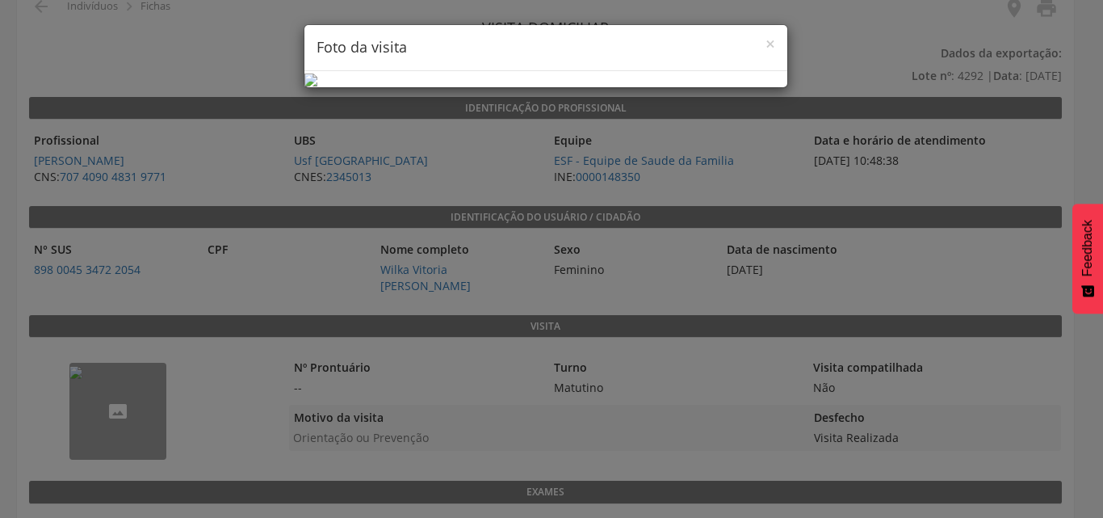
scroll to position [61, 0]
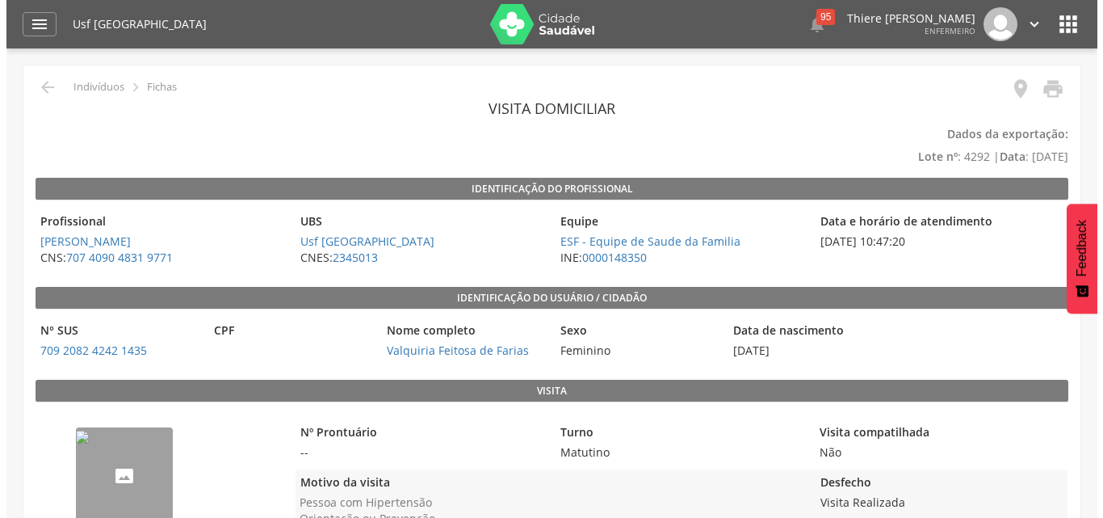
scroll to position [193, 0]
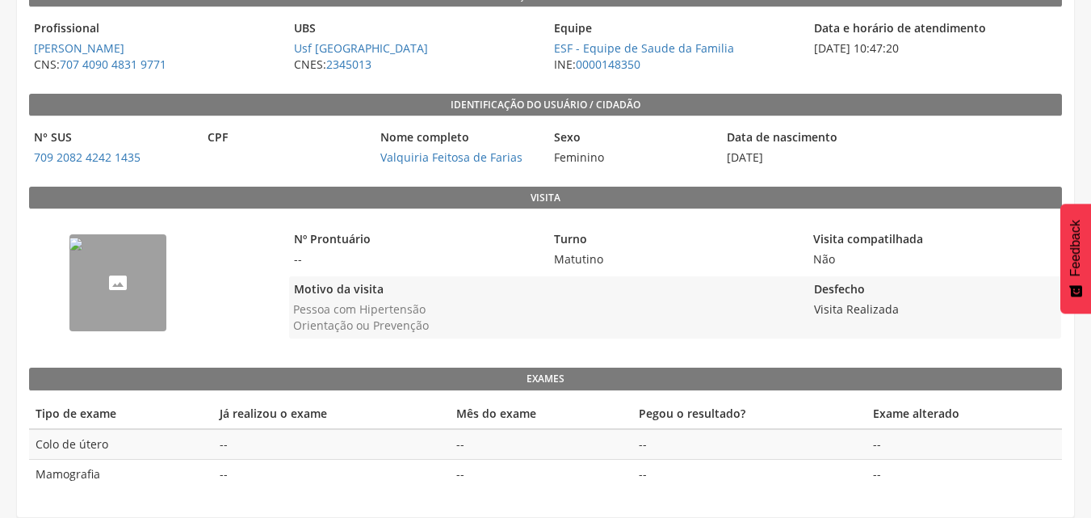
click at [82, 250] on img "--" at bounding box center [75, 243] width 13 height 13
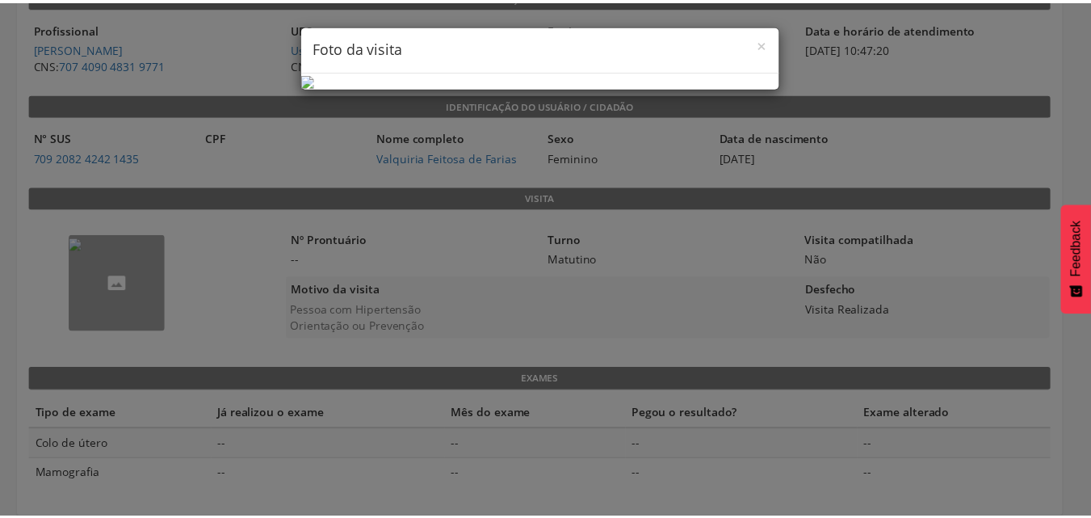
scroll to position [61, 0]
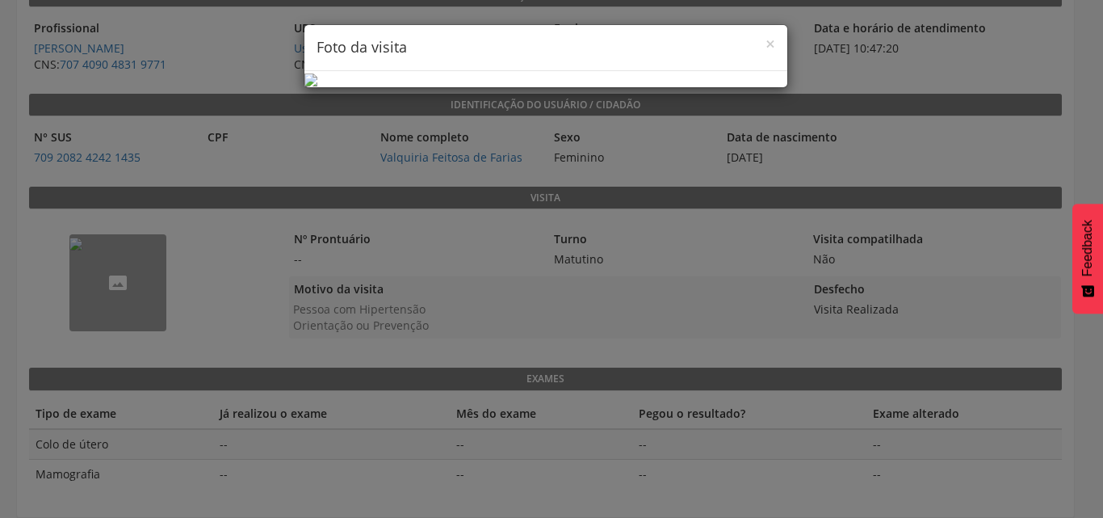
click at [923, 147] on div "× Foto da visita" at bounding box center [551, 259] width 1103 height 518
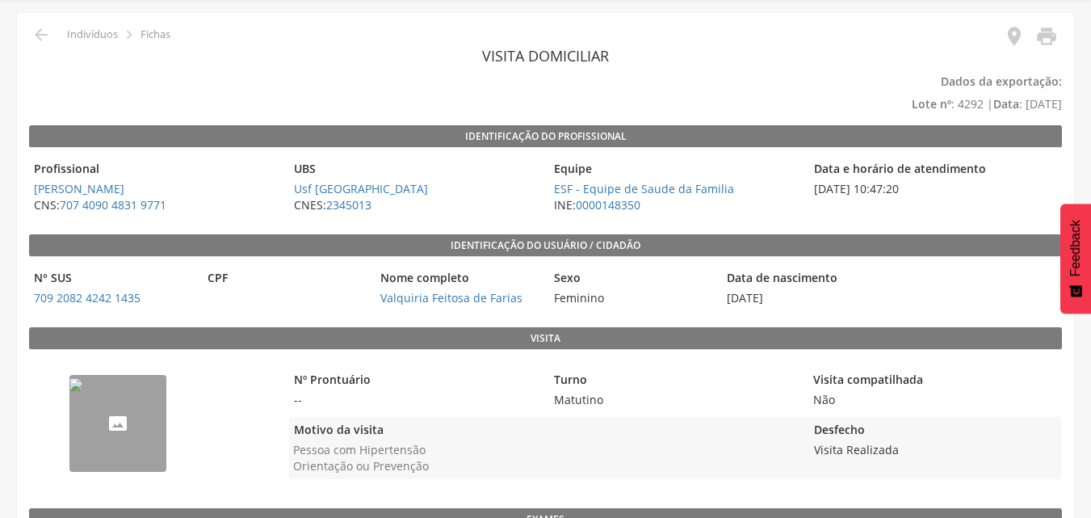
scroll to position [81, 0]
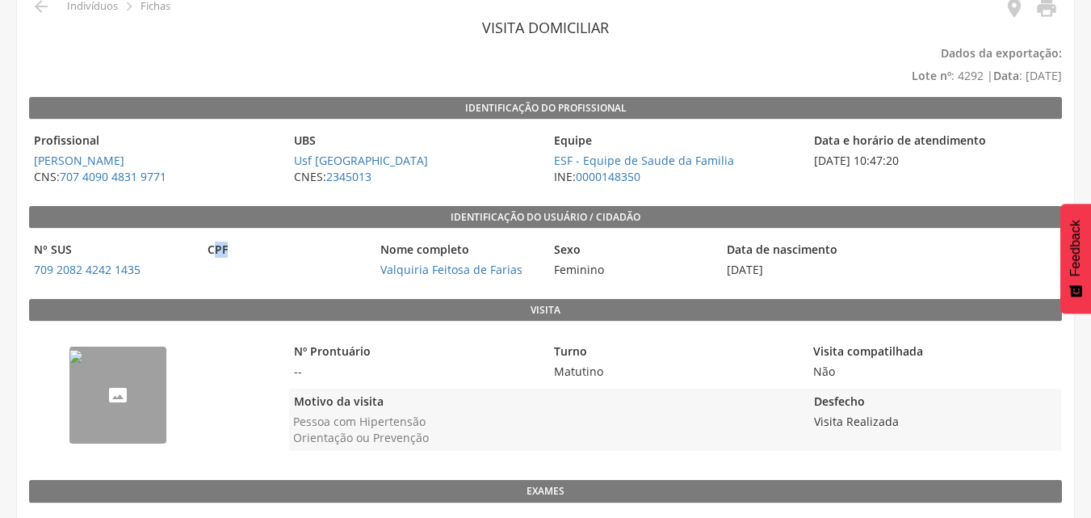
drag, startPoint x: 212, startPoint y: 250, endPoint x: 240, endPoint y: 250, distance: 27.5
click at [240, 250] on legend "CPF" at bounding box center [286, 250] width 166 height 19
drag, startPoint x: 177, startPoint y: 245, endPoint x: 220, endPoint y: 264, distance: 47.7
click at [218, 267] on div "N° SUS 709 2082 4242 1435 CPF Nome completo Valquiria Feitosa de Farias Sexo Fe…" at bounding box center [545, 260] width 1033 height 46
click at [226, 242] on legend "CPF" at bounding box center [286, 250] width 166 height 19
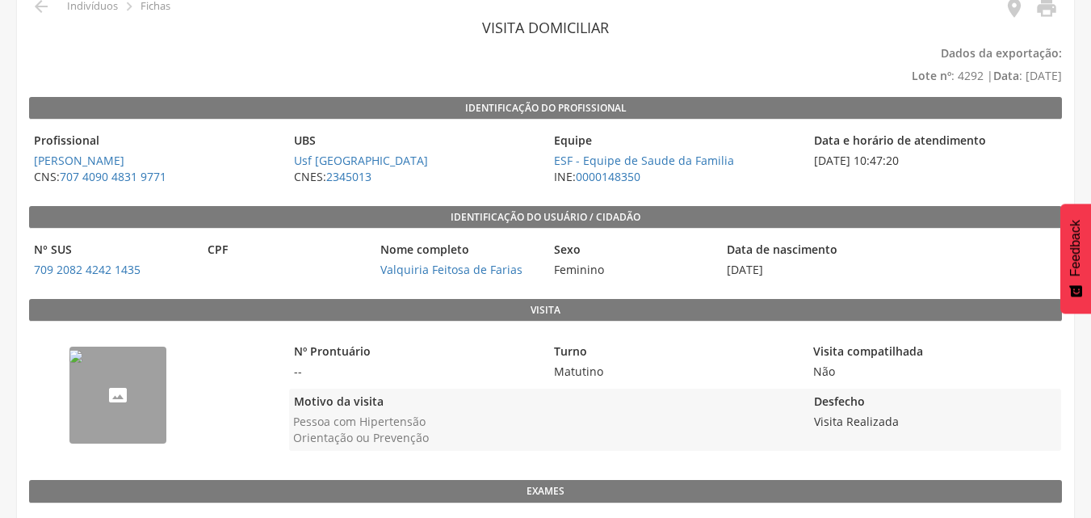
click at [226, 242] on legend "CPF" at bounding box center [286, 250] width 166 height 19
click at [221, 249] on legend "CPF" at bounding box center [286, 250] width 166 height 19
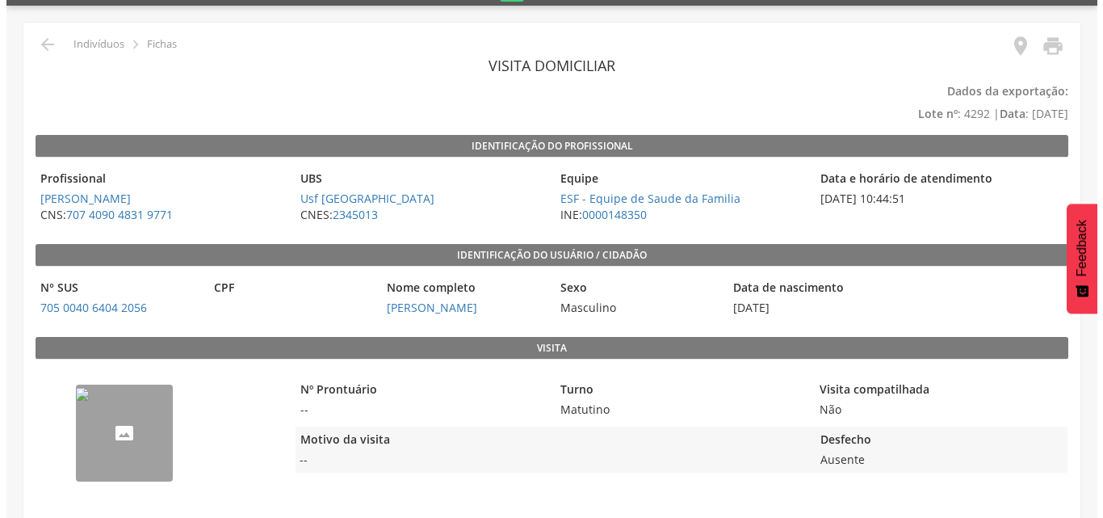
scroll to position [48, 0]
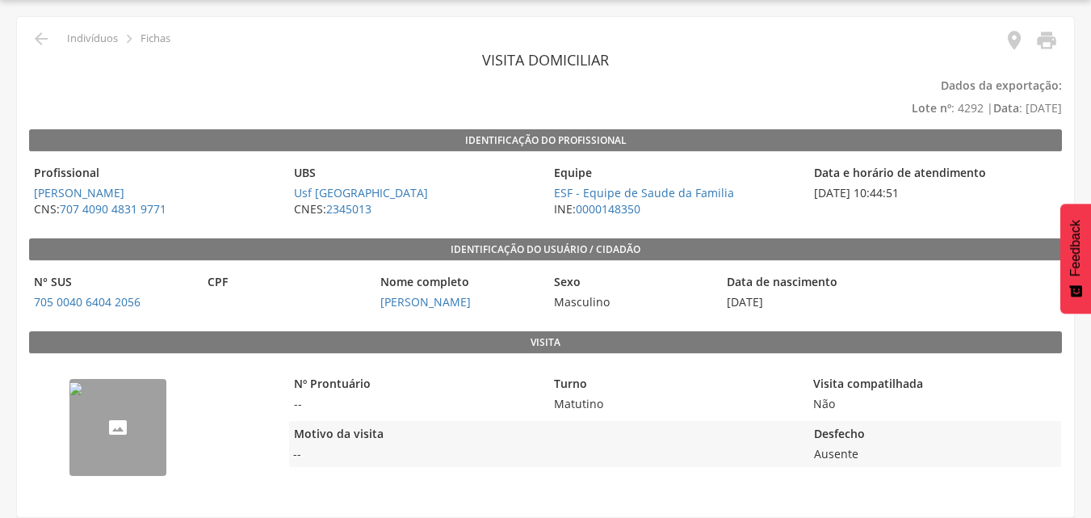
click at [66, 406] on div "--" at bounding box center [155, 421] width 252 height 119
click at [82, 395] on img "--" at bounding box center [75, 388] width 13 height 13
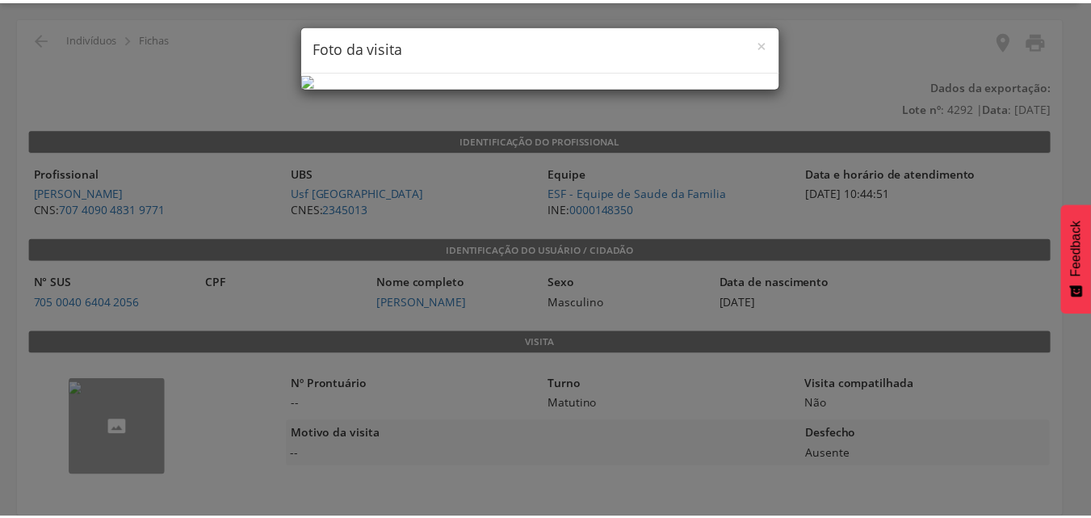
scroll to position [61, 0]
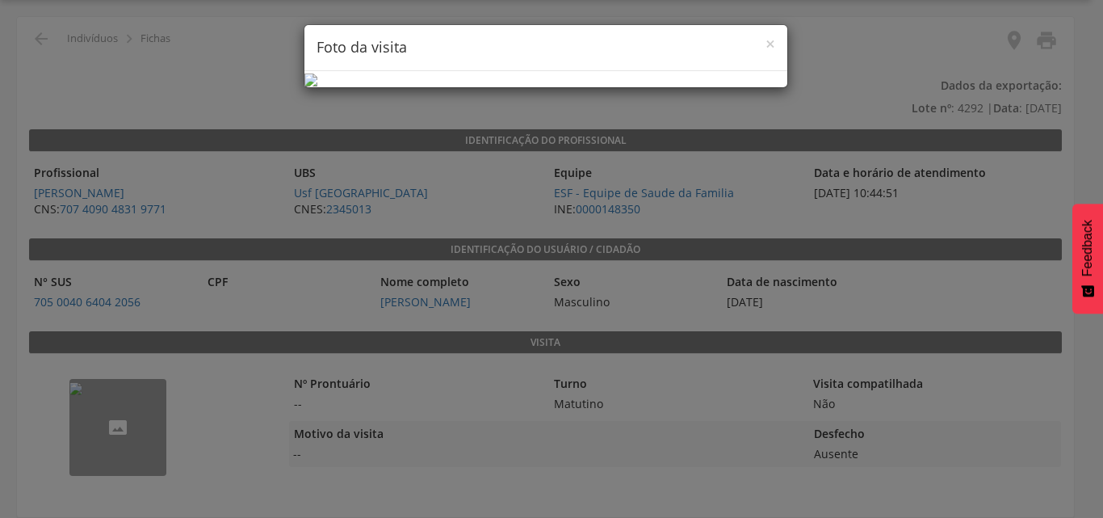
click at [1048, 84] on div "× Foto da visita" at bounding box center [551, 259] width 1103 height 518
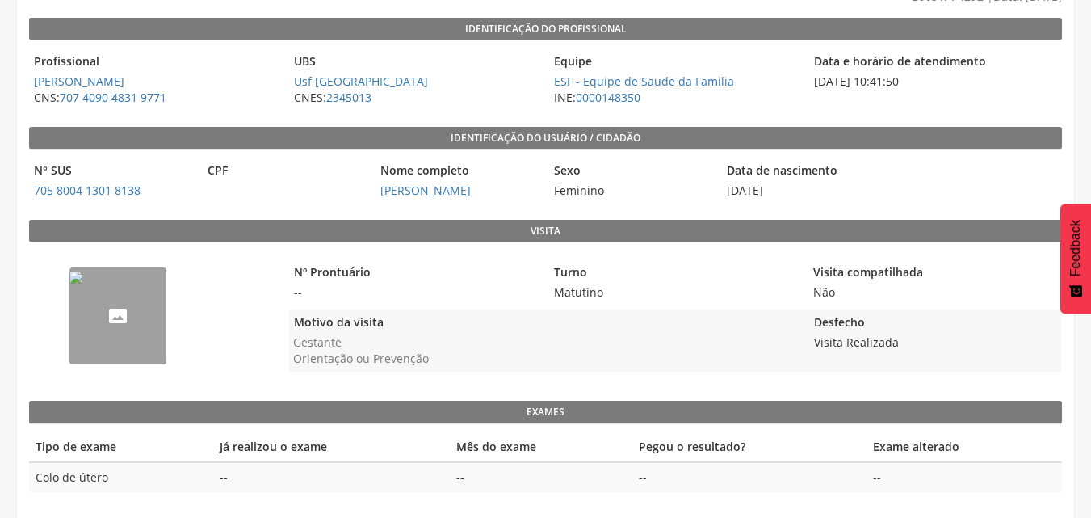
scroll to position [163, 0]
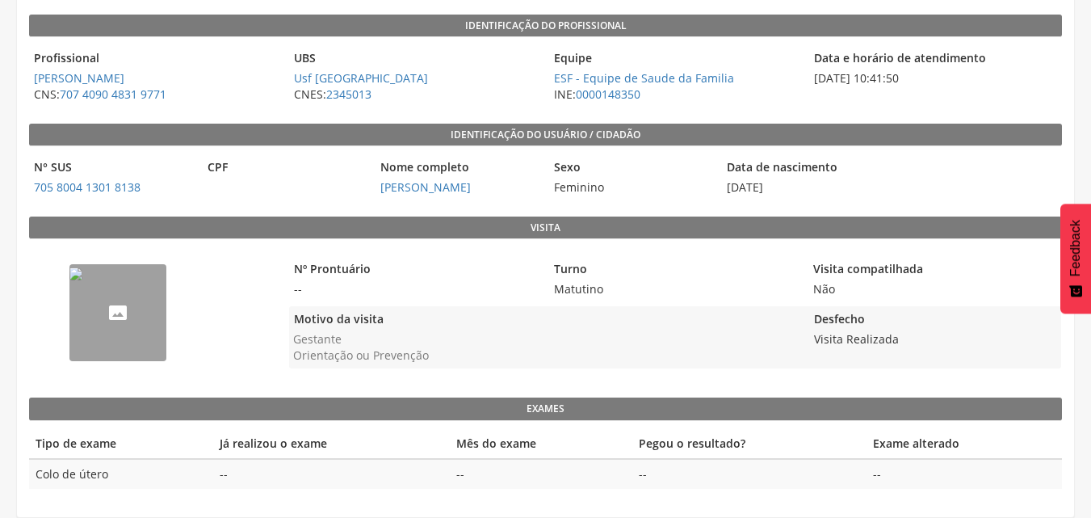
click at [82, 280] on img "--" at bounding box center [75, 273] width 13 height 13
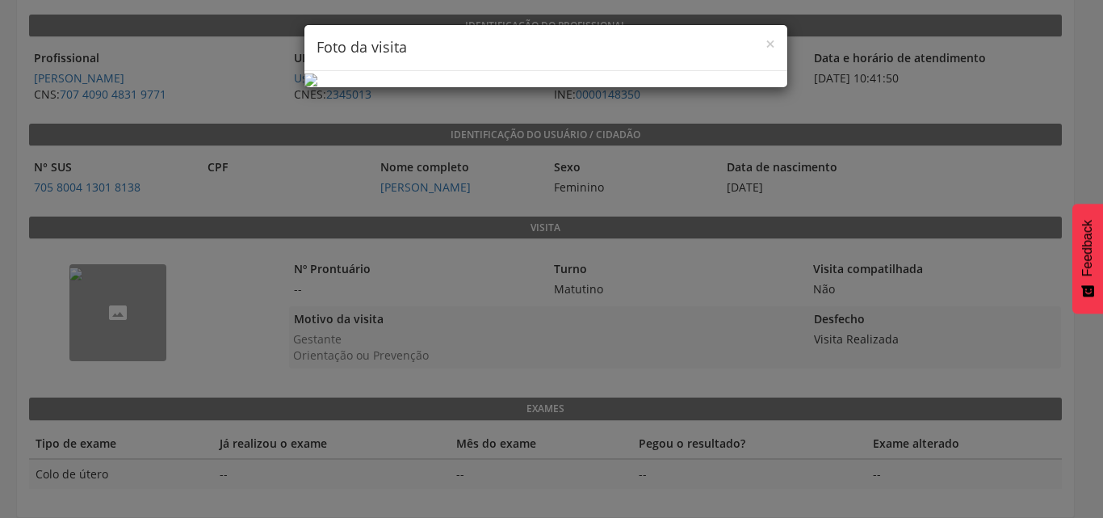
click at [754, 47] on h4 "Foto da visita" at bounding box center [545, 47] width 459 height 21
click at [765, 49] on span "×" at bounding box center [770, 43] width 10 height 23
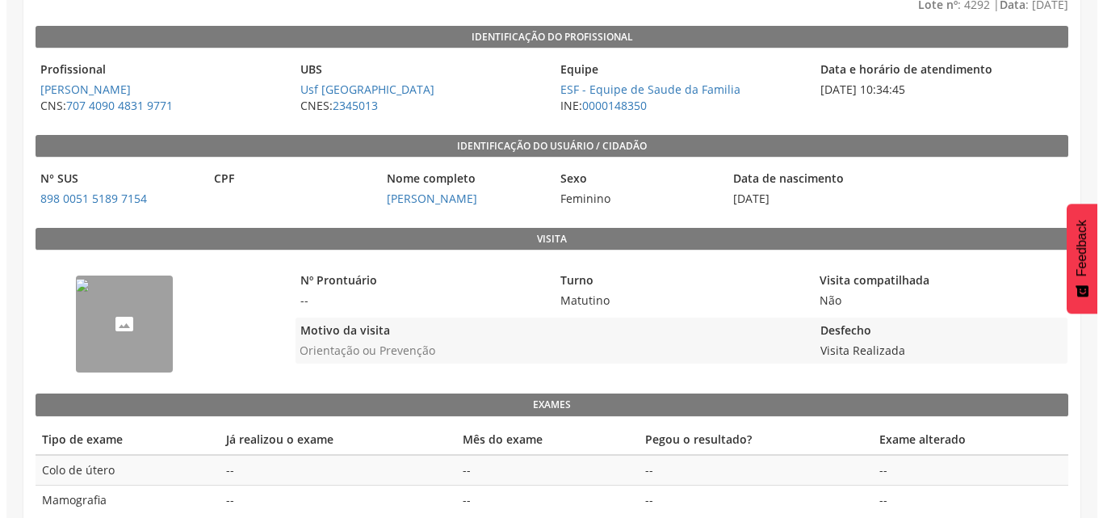
scroll to position [161, 0]
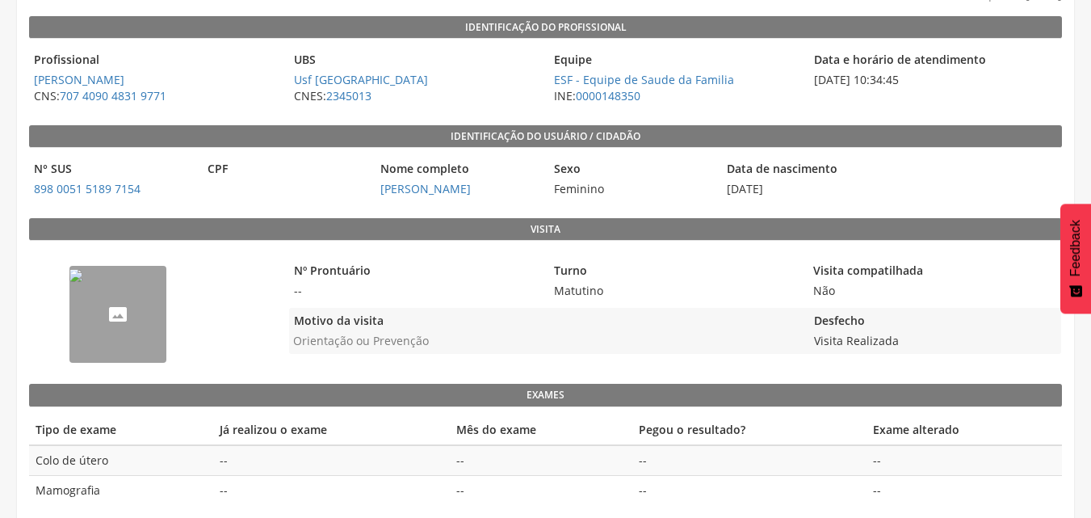
click at [82, 282] on img "--" at bounding box center [75, 275] width 13 height 13
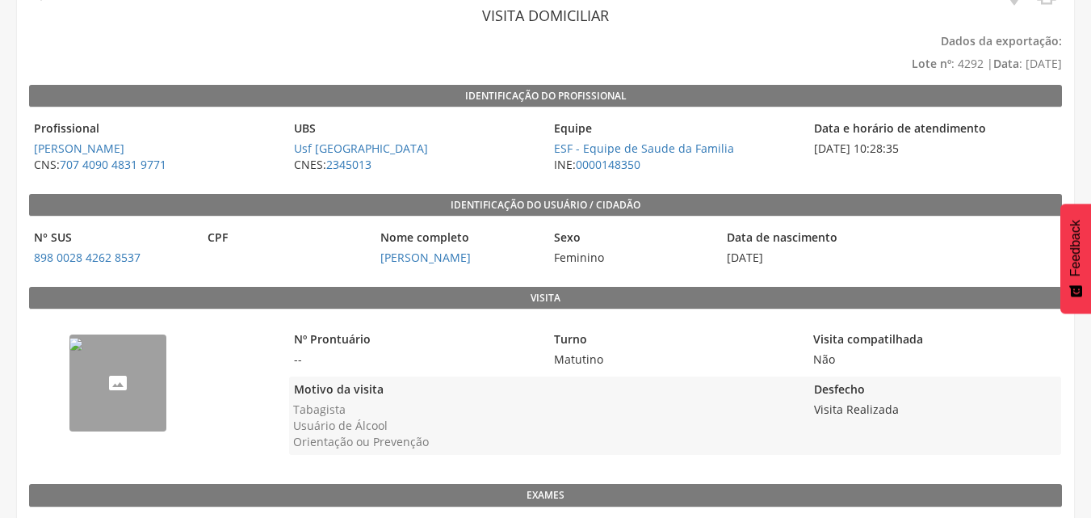
scroll to position [161, 0]
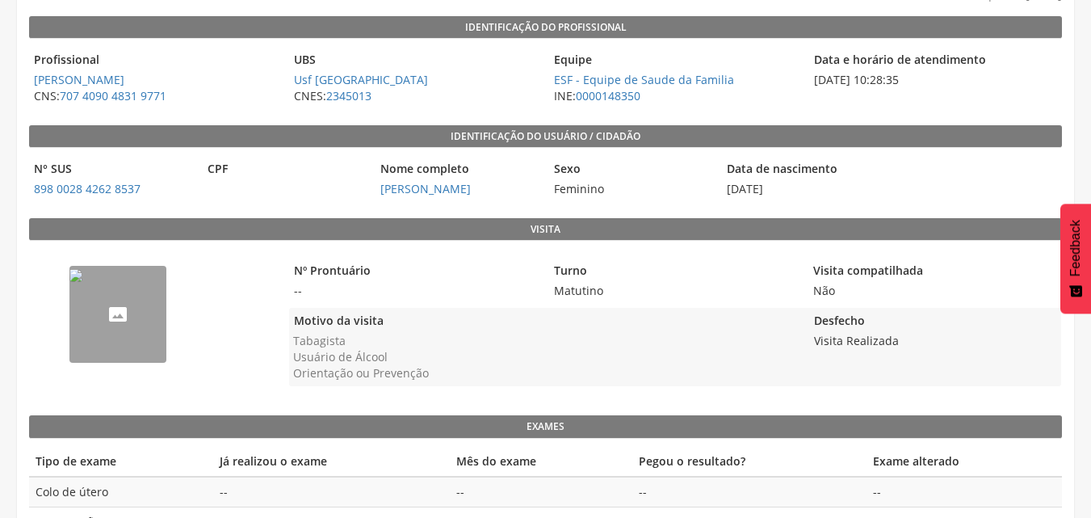
click at [82, 282] on img "--" at bounding box center [75, 275] width 13 height 13
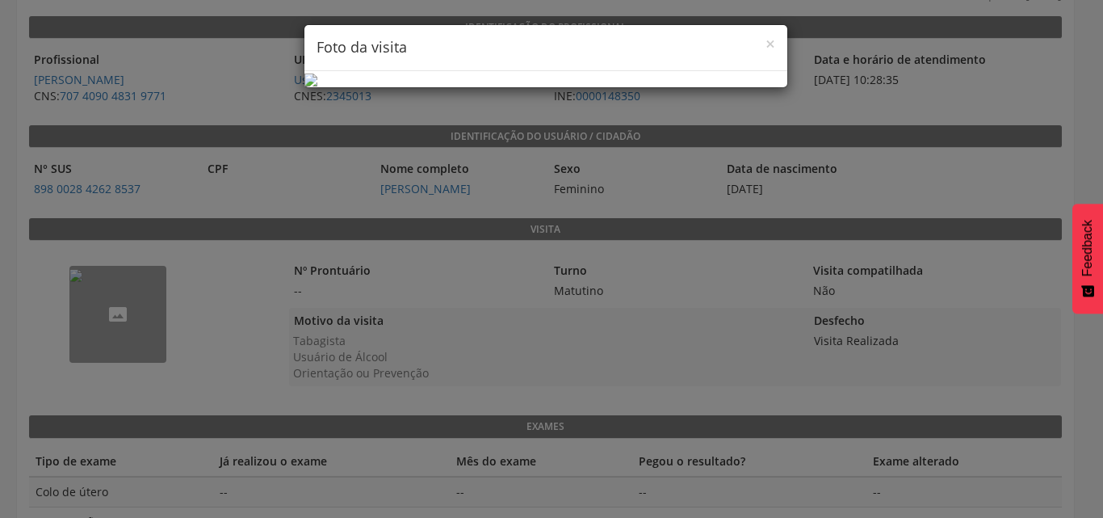
click at [772, 30] on div "× Foto da visita" at bounding box center [545, 48] width 483 height 46
click at [765, 38] on span "×" at bounding box center [770, 43] width 10 height 23
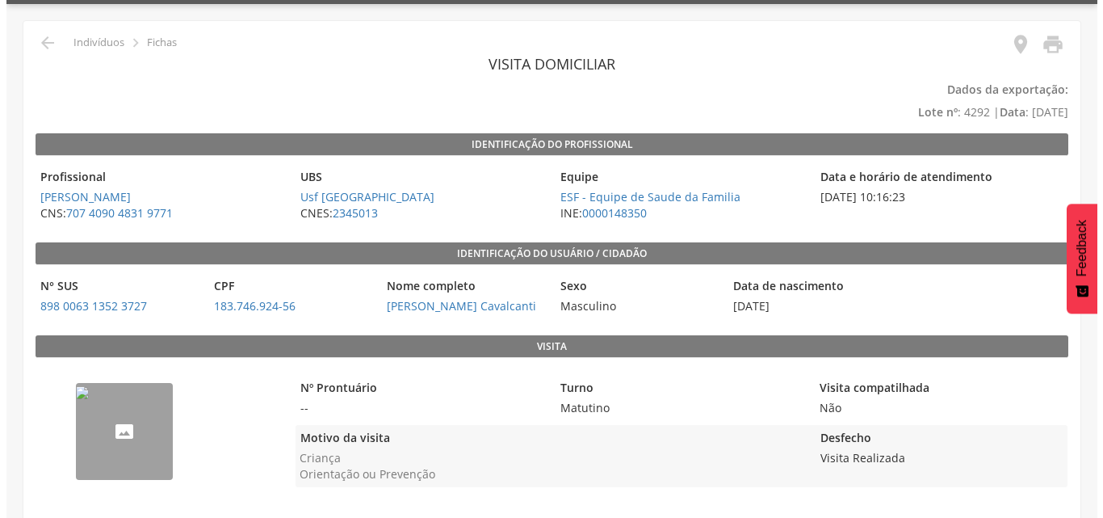
scroll to position [64, 0]
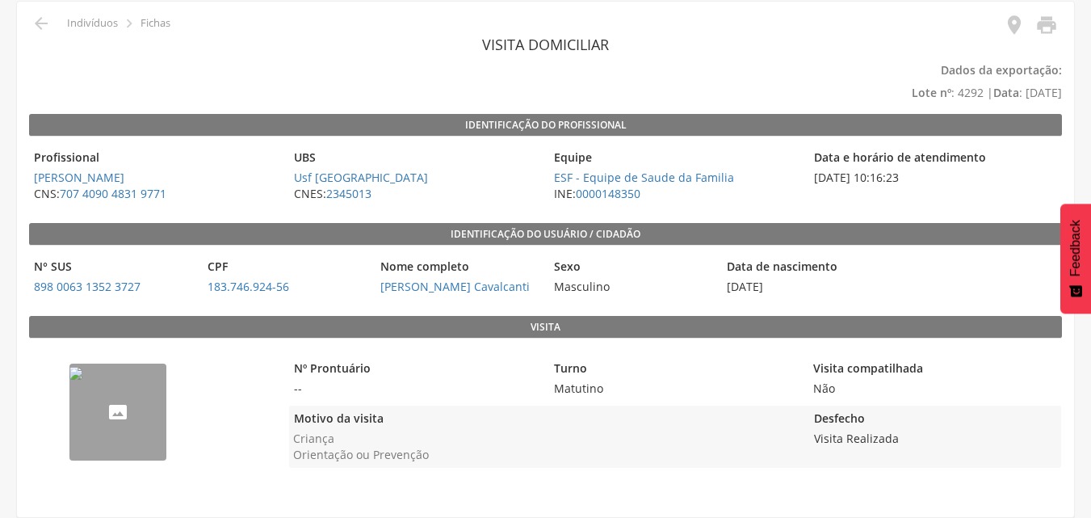
click at [82, 379] on img "--" at bounding box center [75, 373] width 13 height 13
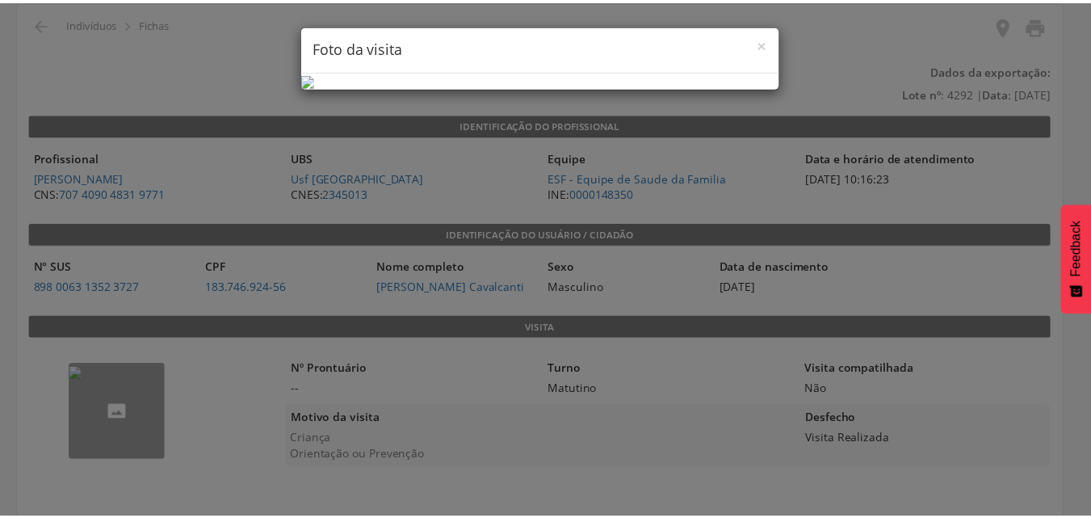
scroll to position [61, 0]
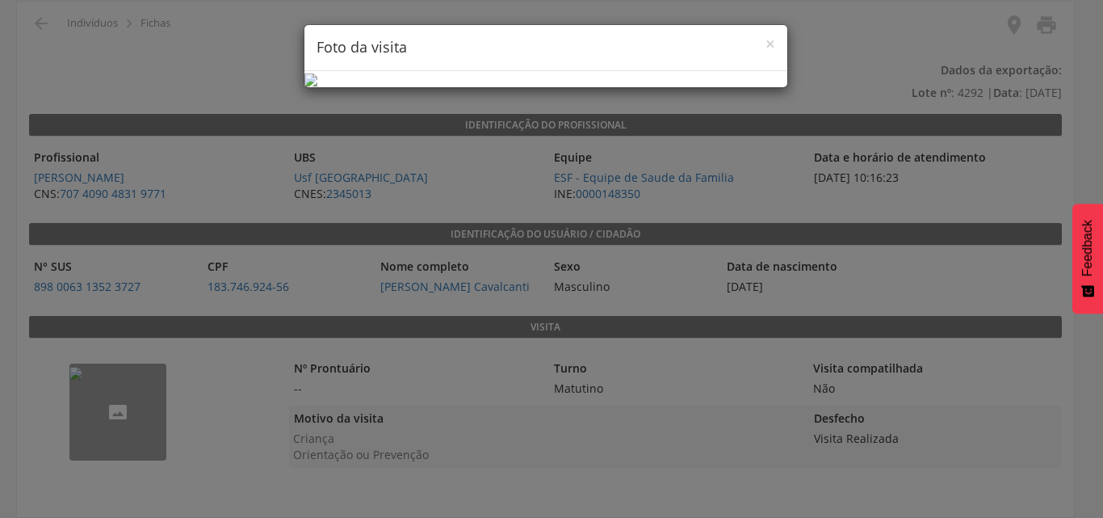
click at [1023, 91] on div "× Foto da visita" at bounding box center [551, 259] width 1103 height 518
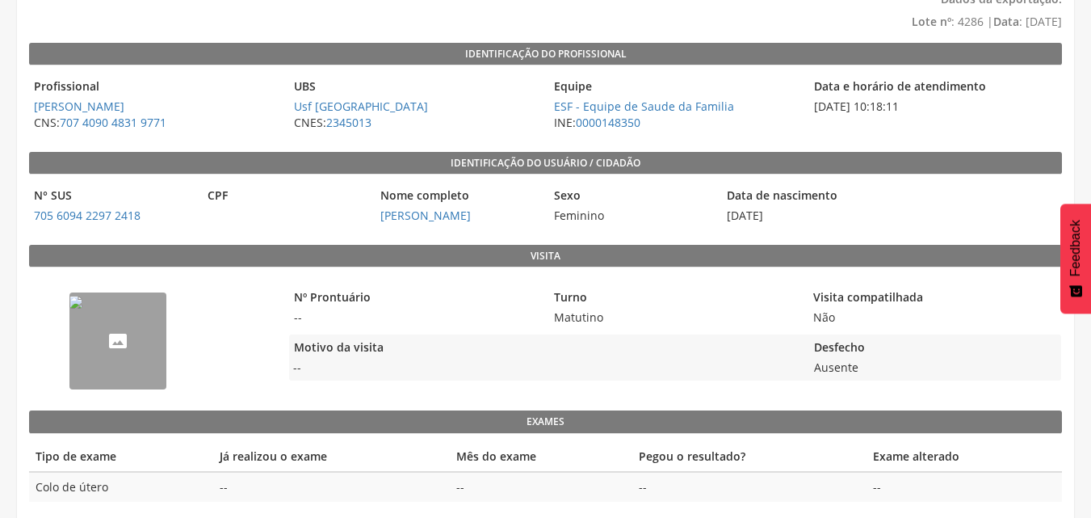
scroll to position [148, 0]
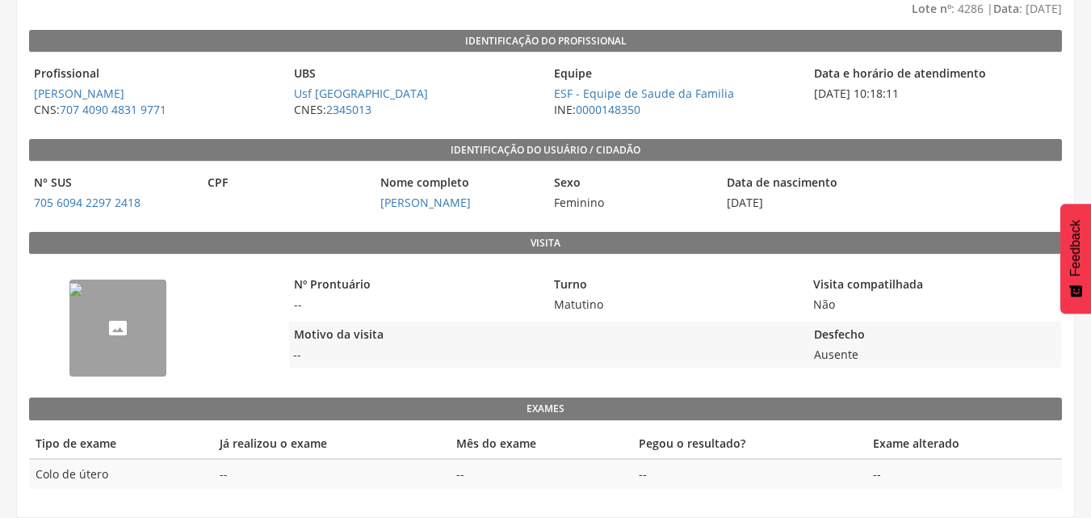
click at [82, 295] on img "--" at bounding box center [75, 289] width 13 height 13
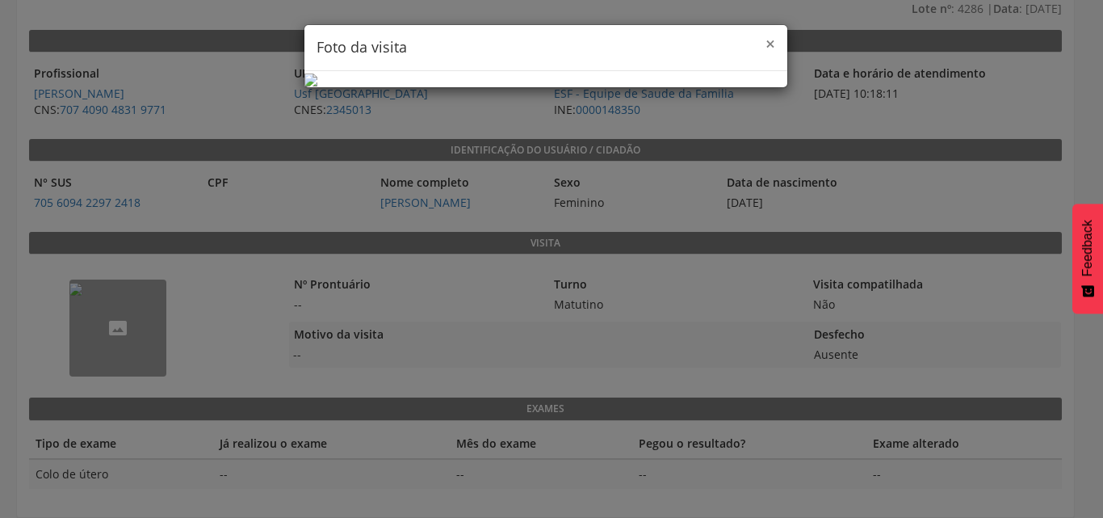
click at [765, 47] on span "×" at bounding box center [770, 43] width 10 height 23
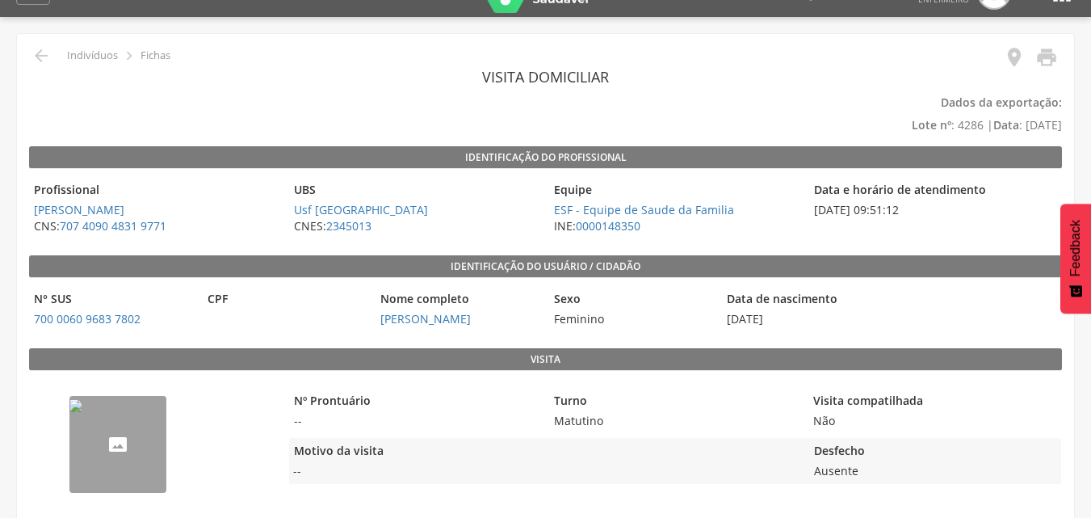
scroll to position [48, 0]
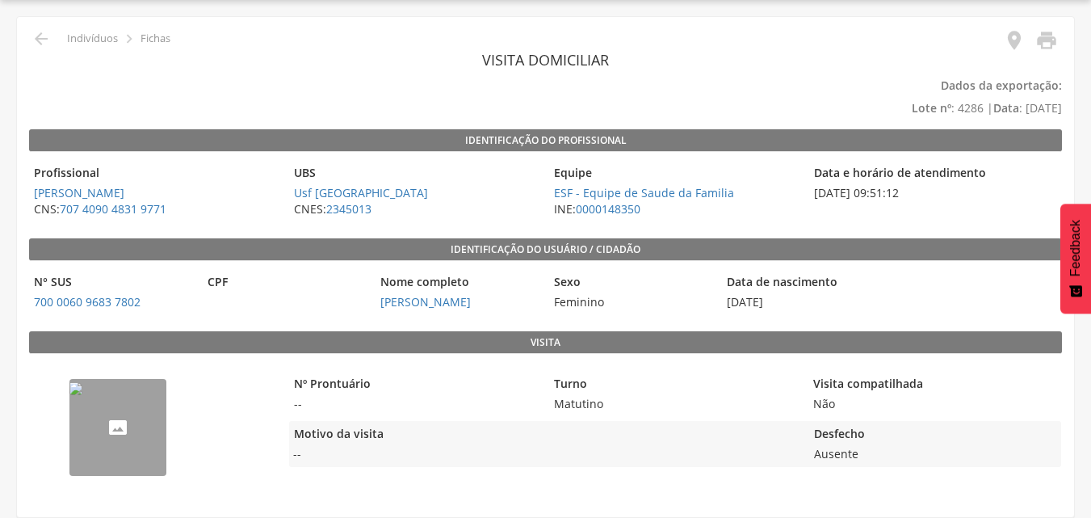
click at [82, 395] on img "--" at bounding box center [75, 388] width 13 height 13
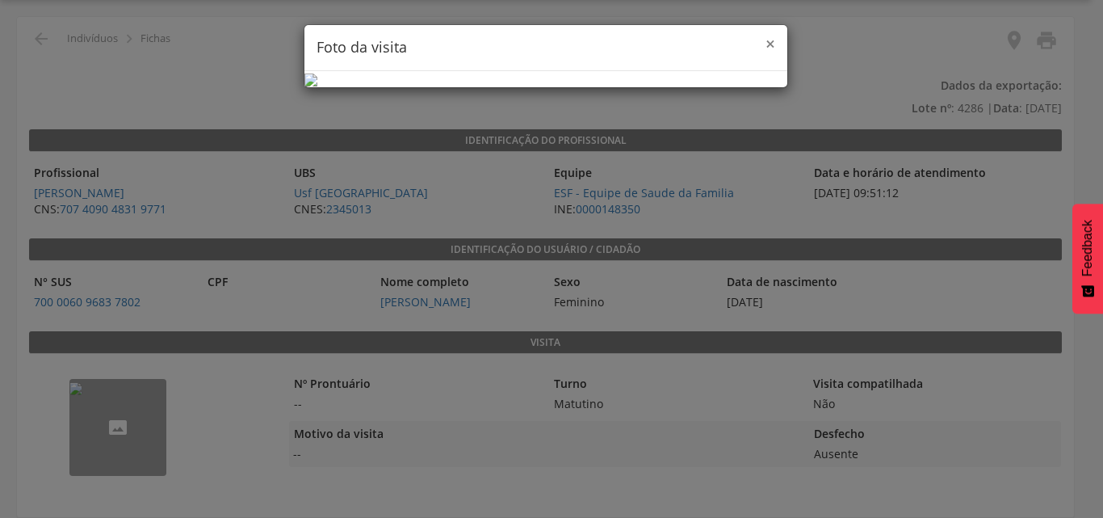
drag, startPoint x: 749, startPoint y: 49, endPoint x: 762, endPoint y: 42, distance: 14.8
click at [755, 48] on h4 "Foto da visita" at bounding box center [545, 47] width 459 height 21
click at [765, 40] on span "×" at bounding box center [770, 43] width 10 height 23
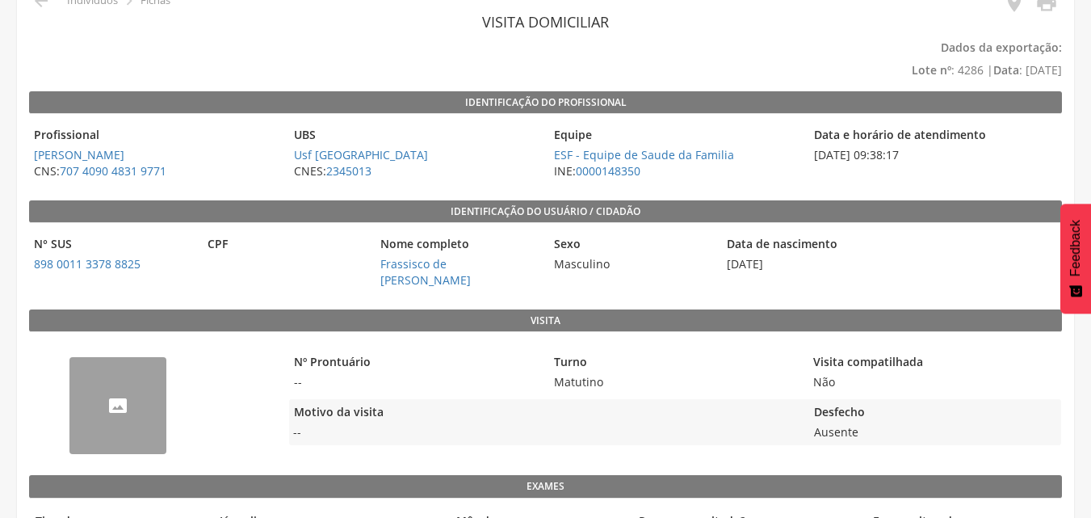
scroll to position [164, 0]
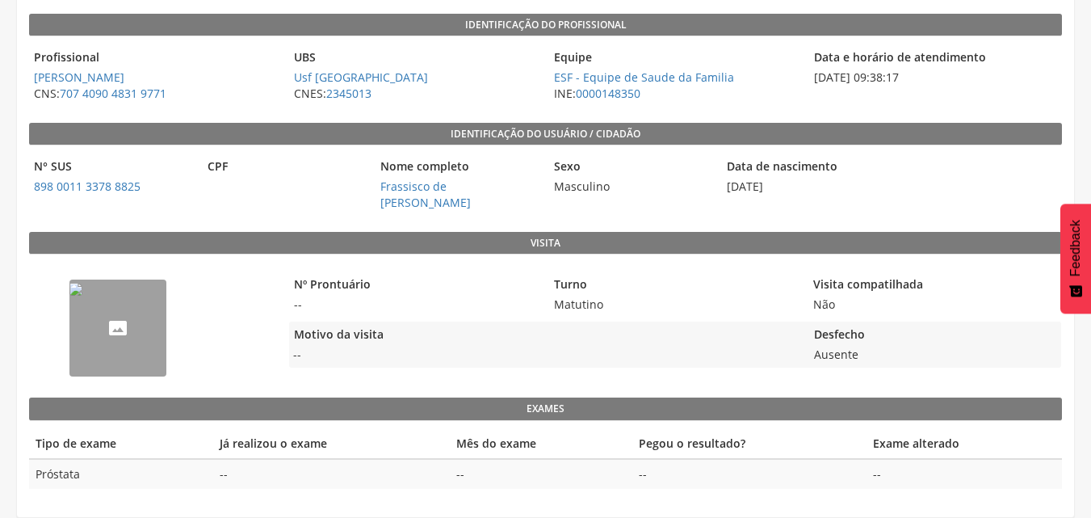
click at [82, 295] on img "--" at bounding box center [75, 289] width 13 height 13
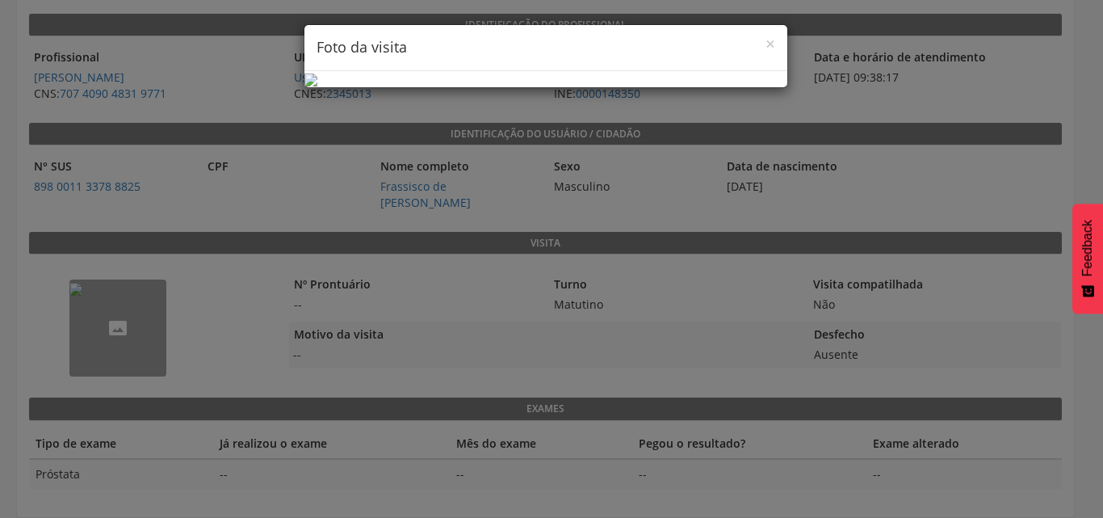
click at [748, 35] on div "× Foto da visita" at bounding box center [545, 48] width 483 height 46
click at [765, 41] on span "×" at bounding box center [770, 43] width 10 height 23
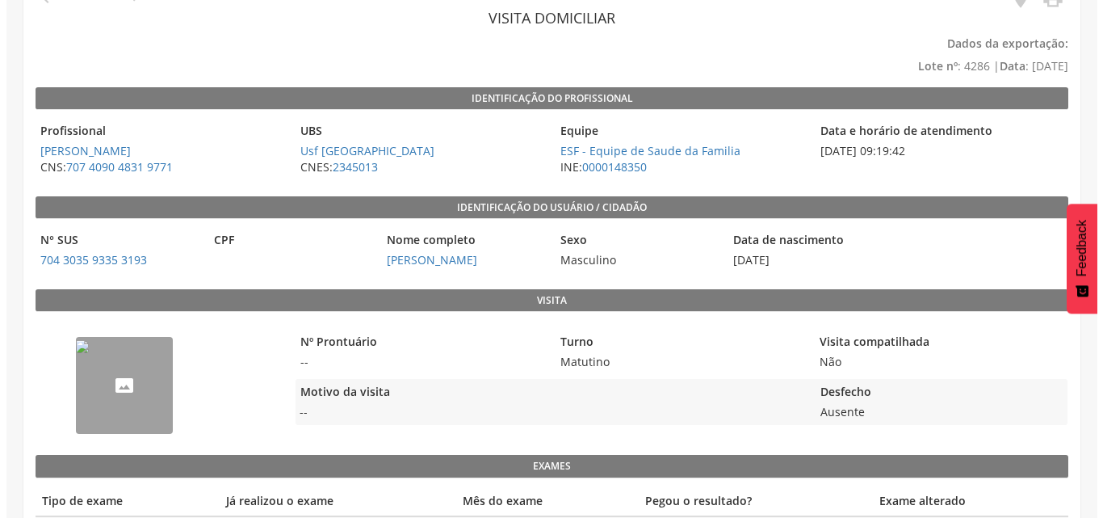
scroll to position [148, 0]
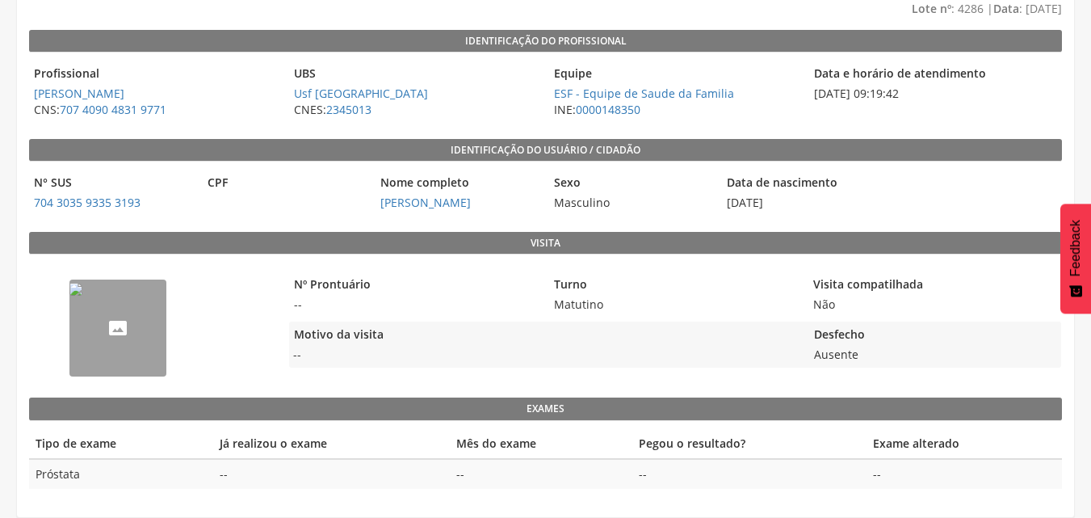
click at [82, 295] on img "--" at bounding box center [75, 289] width 13 height 13
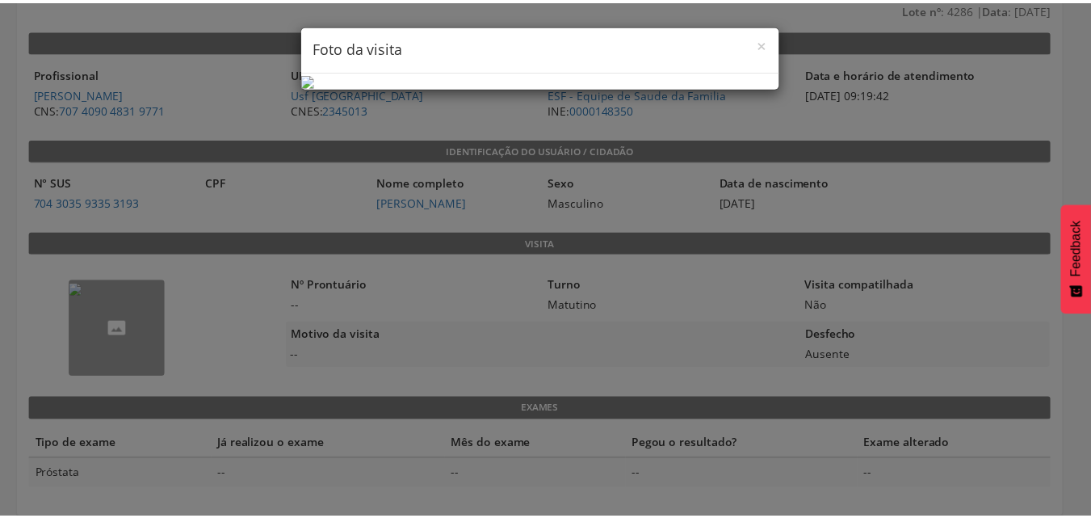
scroll to position [0, 0]
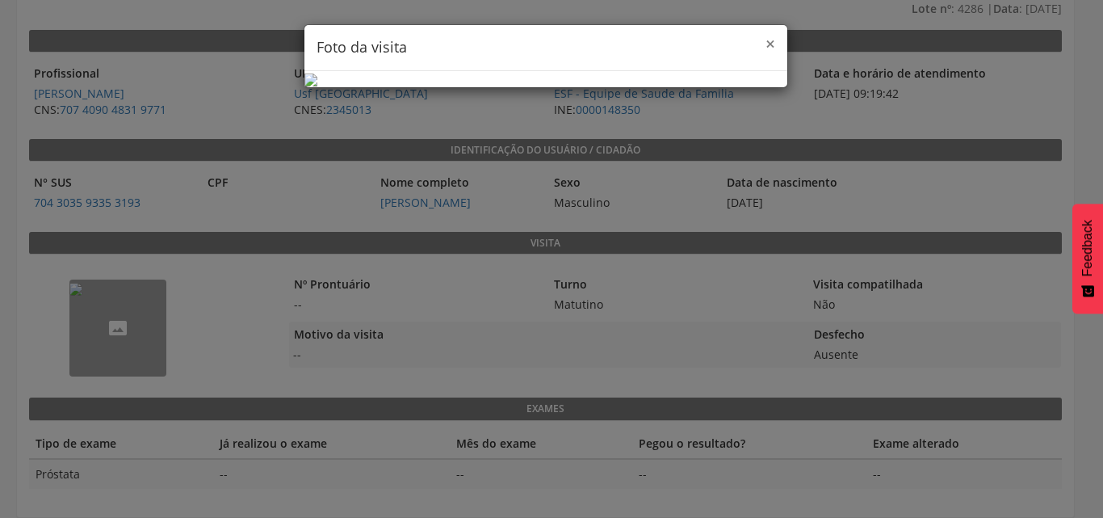
click at [768, 37] on span "×" at bounding box center [770, 43] width 10 height 23
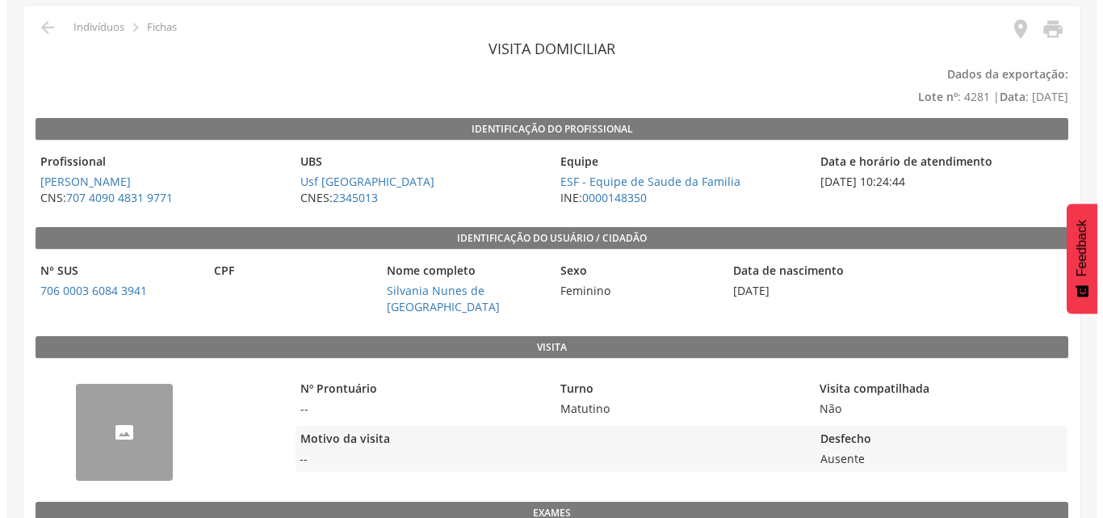
scroll to position [178, 0]
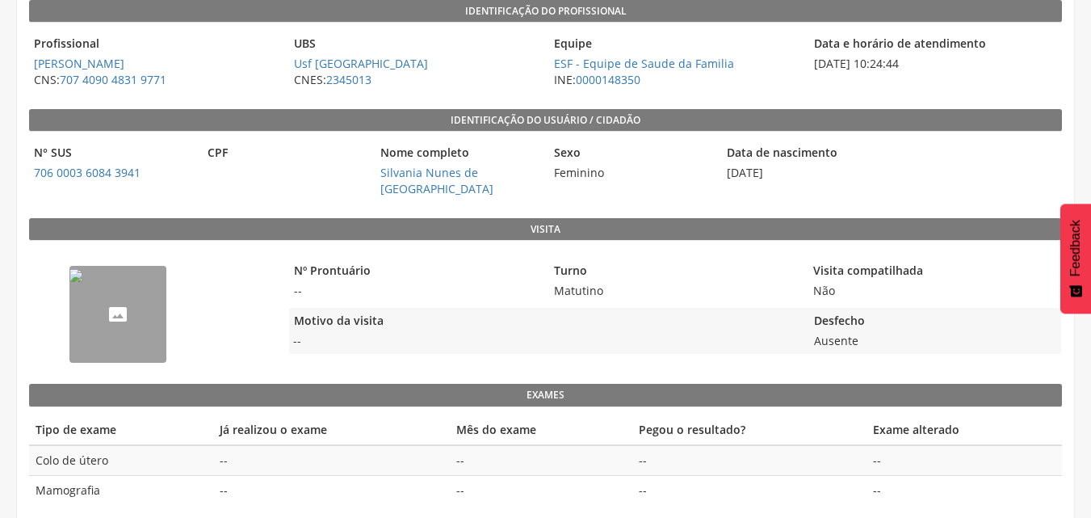
click at [82, 282] on img "--" at bounding box center [75, 275] width 13 height 13
